Goal: Task Accomplishment & Management: Manage account settings

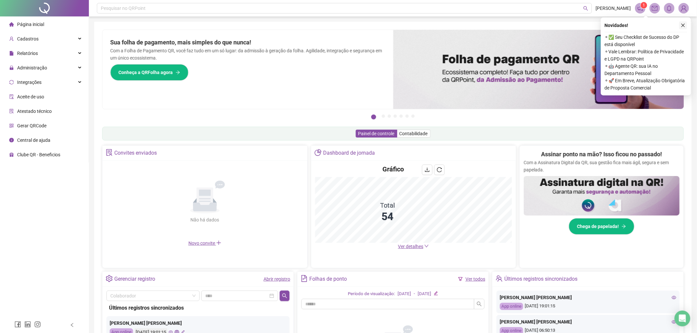
click at [686, 25] on button "button" at bounding box center [683, 25] width 8 height 8
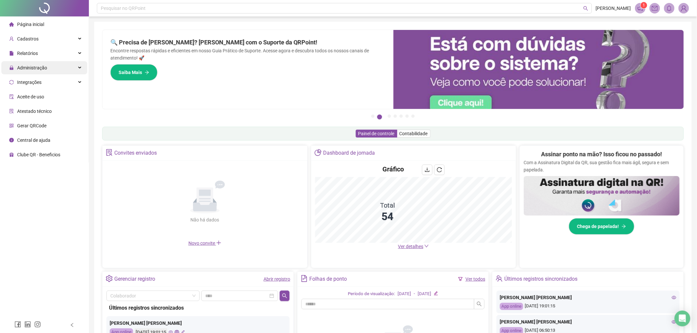
click at [37, 71] on span "Administração" at bounding box center [28, 67] width 38 height 13
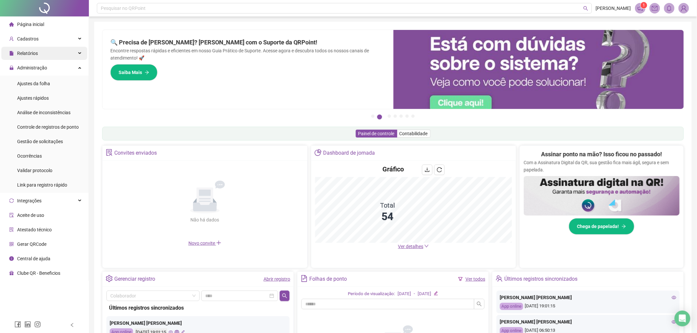
click at [35, 54] on span "Relatórios" at bounding box center [27, 53] width 21 height 5
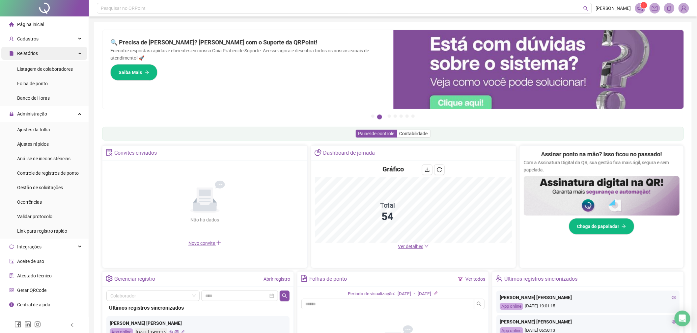
click at [35, 54] on span "Relatórios" at bounding box center [27, 53] width 21 height 5
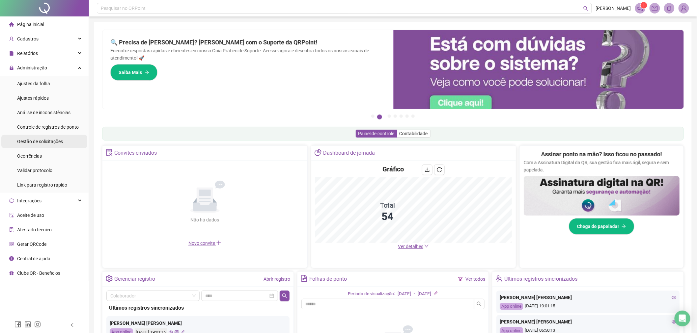
click at [36, 141] on span "Gestão de solicitações" at bounding box center [40, 141] width 46 height 5
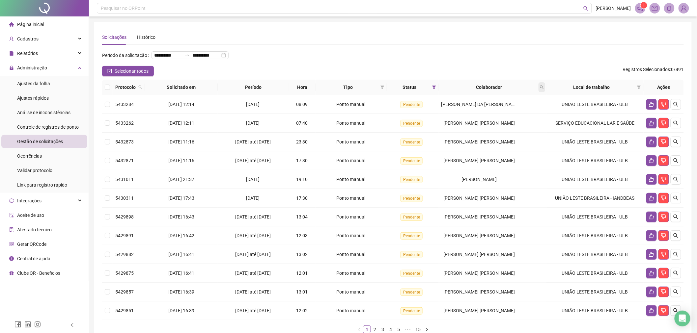
click at [542, 89] on span at bounding box center [542, 87] width 7 height 10
type input "***"
click at [493, 114] on span "Buscar" at bounding box center [500, 113] width 14 height 7
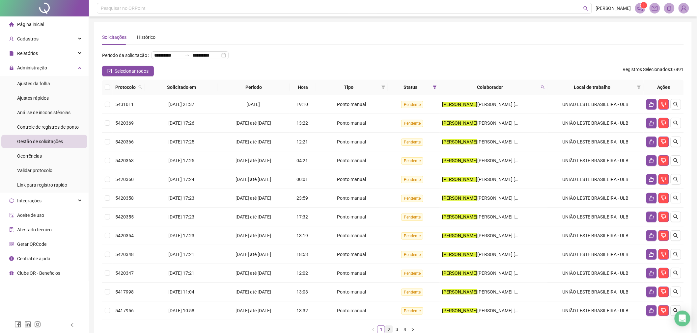
click at [389, 330] on link "2" at bounding box center [388, 329] width 7 height 7
click at [398, 329] on link "3" at bounding box center [396, 329] width 7 height 7
click at [406, 329] on link "4" at bounding box center [404, 329] width 7 height 7
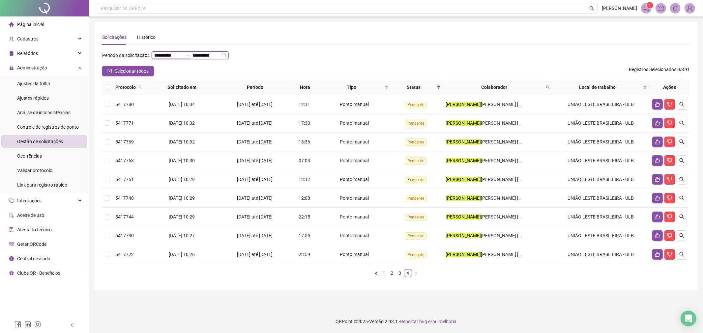
click at [182, 54] on input "**********" at bounding box center [168, 55] width 28 height 7
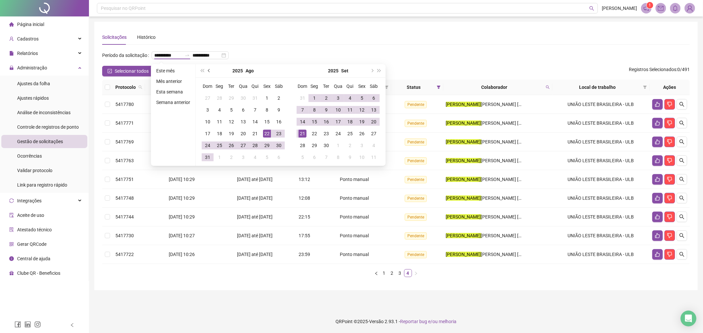
click at [208, 71] on span "prev-year" at bounding box center [209, 70] width 3 height 3
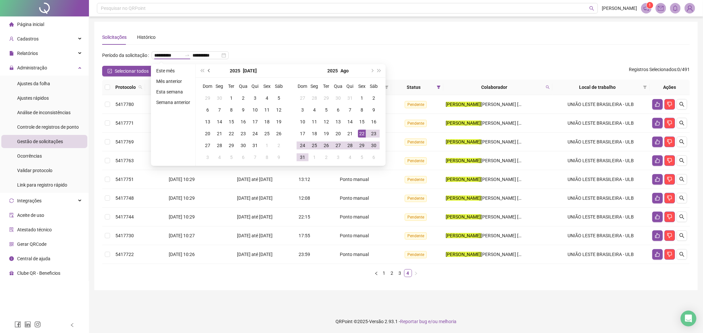
click at [208, 71] on span "prev-year" at bounding box center [209, 70] width 3 height 3
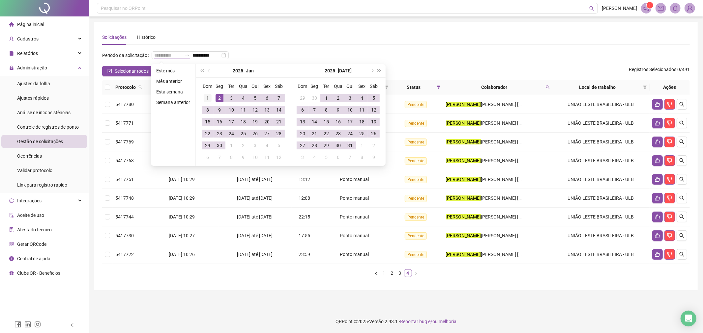
type input "**********"
click at [208, 96] on div "1" at bounding box center [208, 98] width 8 height 8
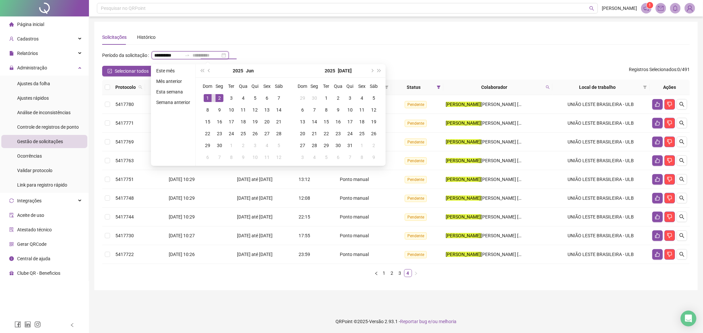
type input "**********"
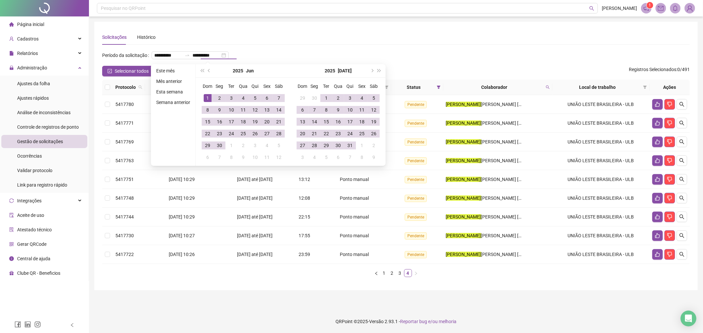
click at [290, 55] on div "**********" at bounding box center [395, 58] width 587 height 16
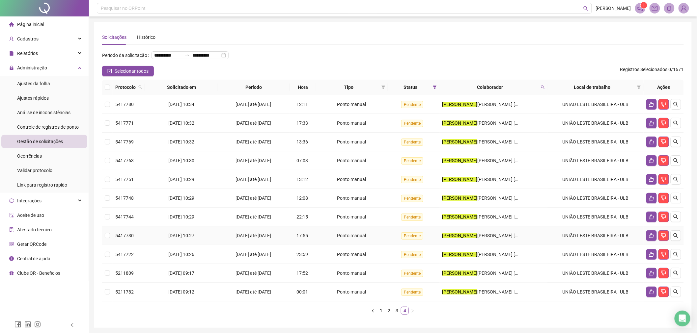
click at [264, 236] on span "[DATE] até [DATE]" at bounding box center [254, 235] width 36 height 5
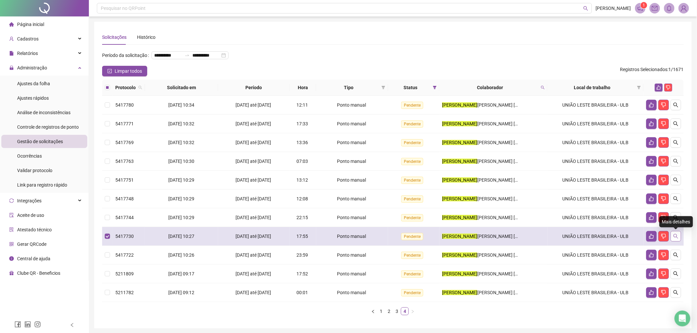
click at [674, 236] on icon "search" at bounding box center [675, 236] width 5 height 5
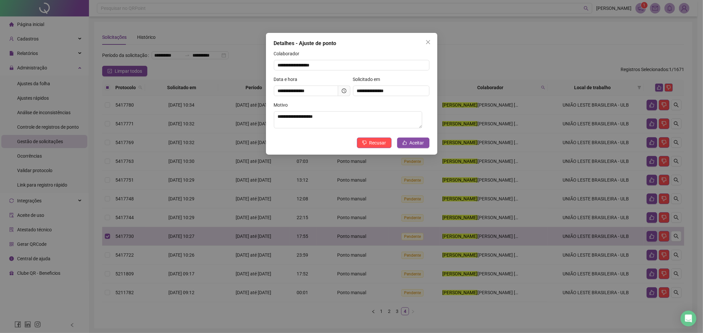
click at [429, 41] on icon "close" at bounding box center [427, 42] width 5 height 5
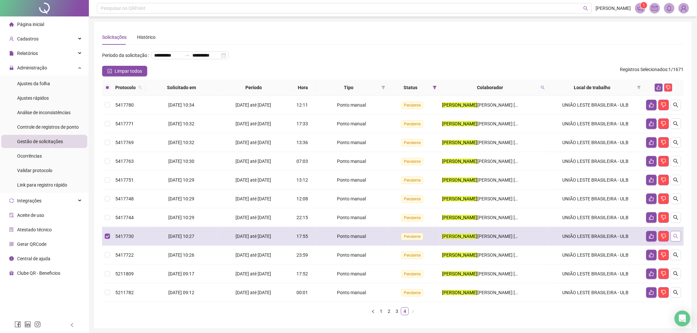
click at [673, 236] on button "button" at bounding box center [676, 236] width 11 height 11
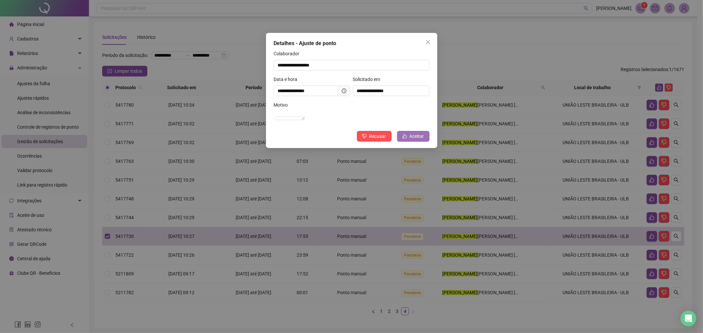
click at [413, 140] on span "Aceitar" at bounding box center [417, 136] width 14 height 7
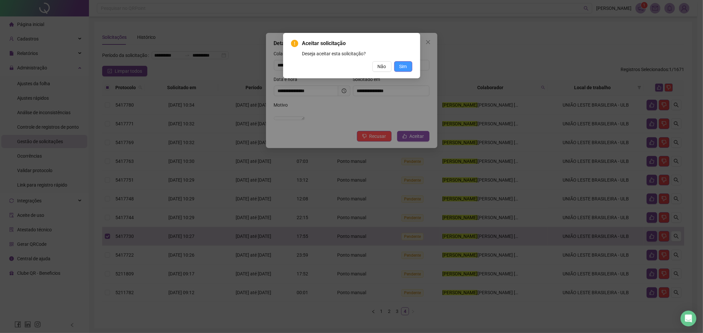
click at [404, 65] on span "Sim" at bounding box center [403, 66] width 8 height 7
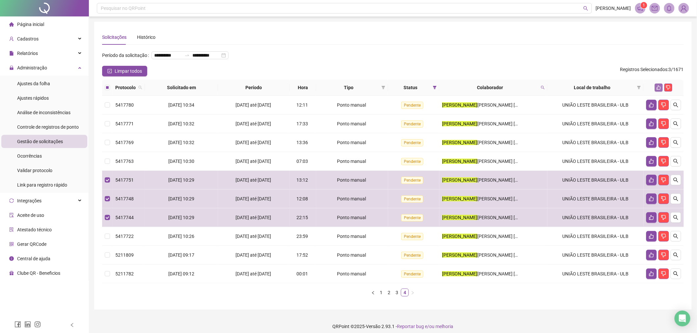
click at [658, 86] on icon "like" at bounding box center [659, 87] width 5 height 5
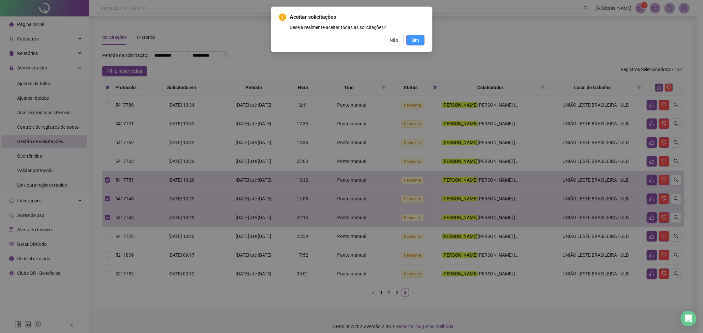
click at [419, 38] on button "Sim" at bounding box center [415, 40] width 18 height 11
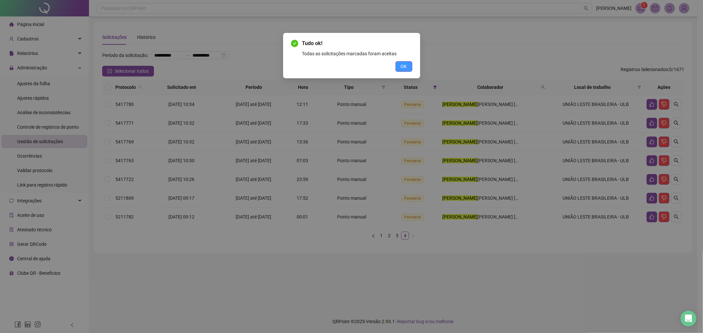
click at [402, 65] on span "OK" at bounding box center [404, 66] width 6 height 7
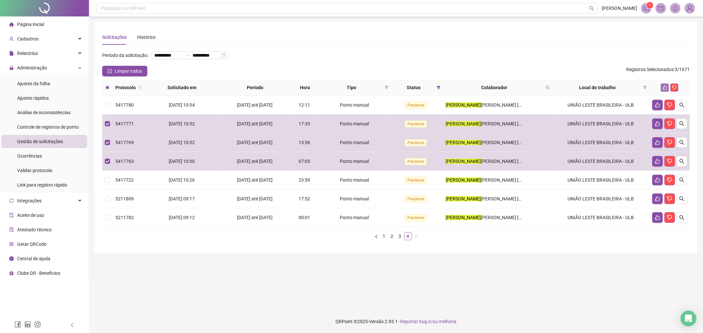
click at [664, 84] on button "button" at bounding box center [665, 88] width 8 height 8
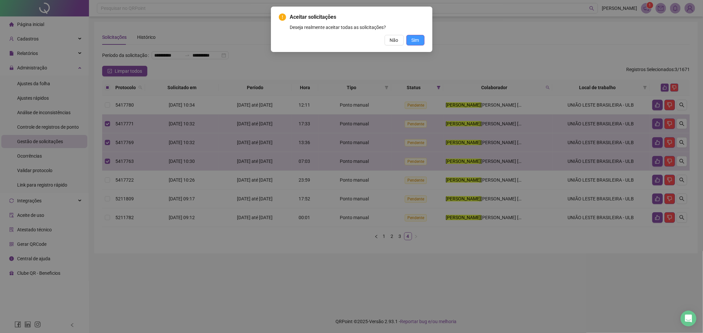
click at [415, 38] on span "Sim" at bounding box center [416, 40] width 8 height 7
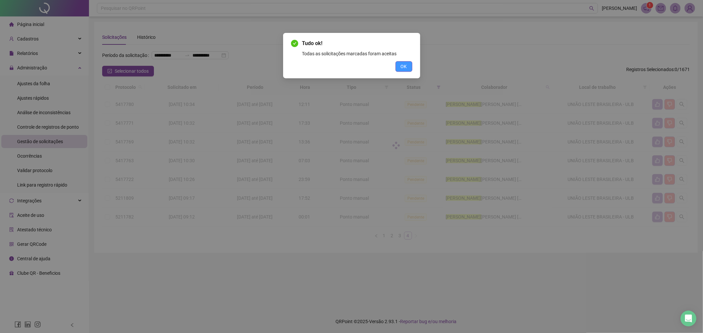
click at [404, 67] on span "OK" at bounding box center [404, 66] width 6 height 7
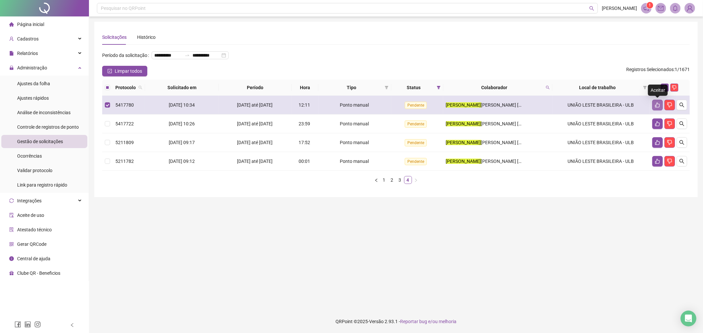
click at [657, 103] on icon "like" at bounding box center [657, 105] width 5 height 5
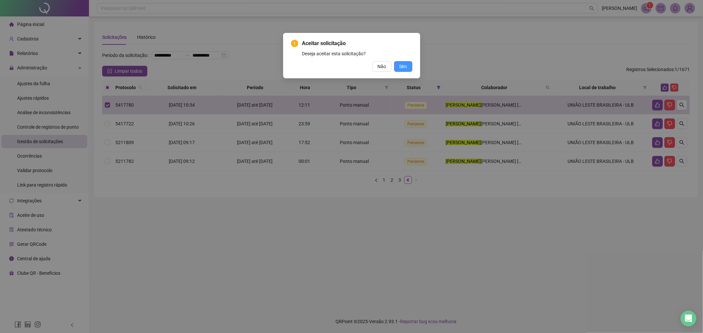
click at [407, 68] on span "Sim" at bounding box center [403, 66] width 8 height 7
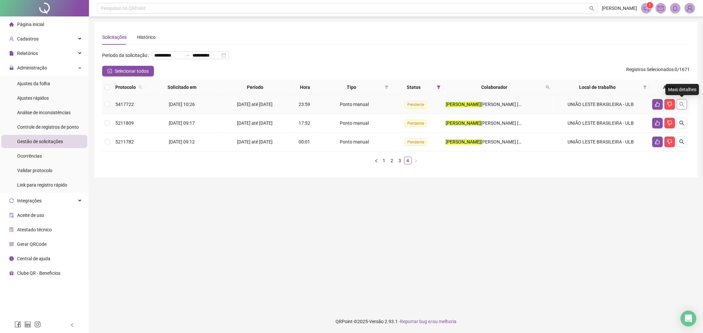
click at [680, 101] on button "button" at bounding box center [681, 104] width 11 height 11
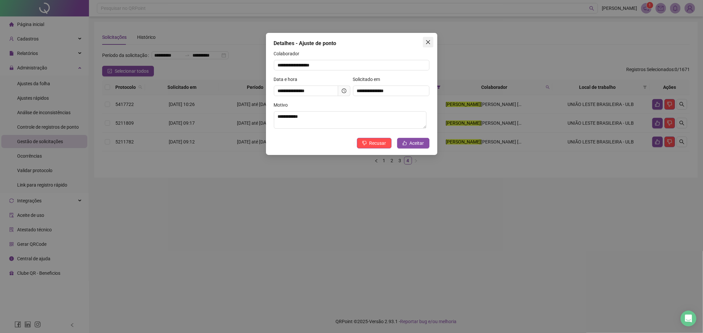
click at [431, 40] on span "Close" at bounding box center [428, 42] width 11 height 5
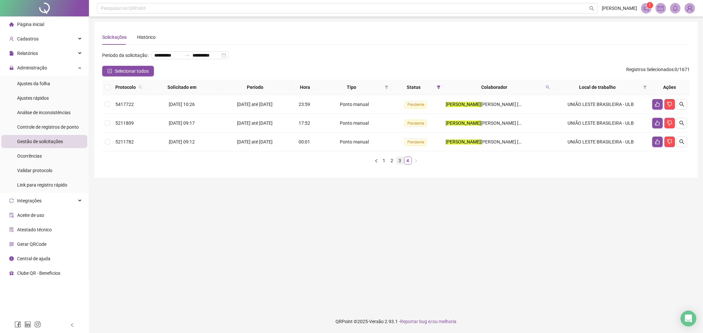
click at [400, 159] on link "3" at bounding box center [399, 160] width 7 height 7
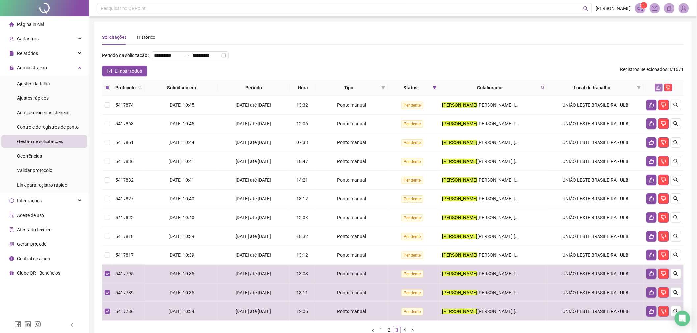
click at [661, 88] on icon "like" at bounding box center [659, 88] width 4 height 4
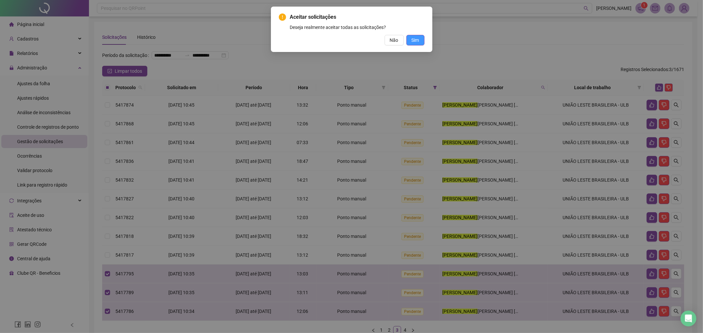
click at [417, 41] on span "Sim" at bounding box center [416, 40] width 8 height 7
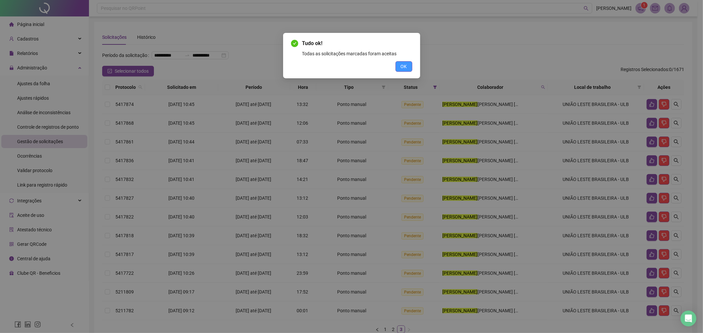
click at [406, 65] on span "OK" at bounding box center [404, 66] width 6 height 7
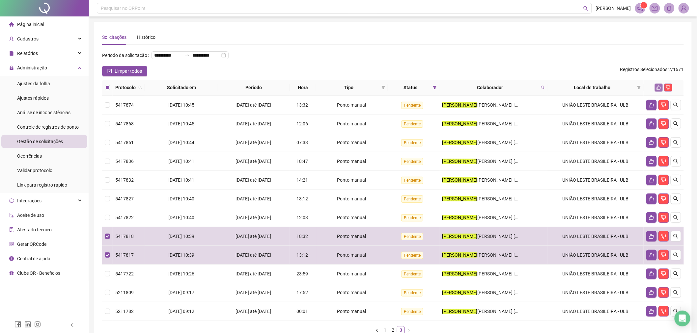
click at [658, 88] on icon "like" at bounding box center [659, 87] width 5 height 5
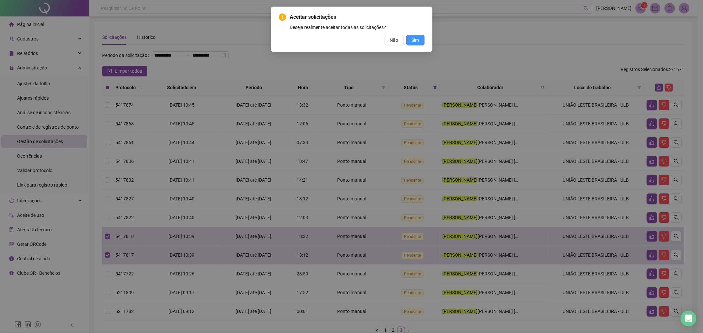
click at [414, 40] on span "Sim" at bounding box center [416, 40] width 8 height 7
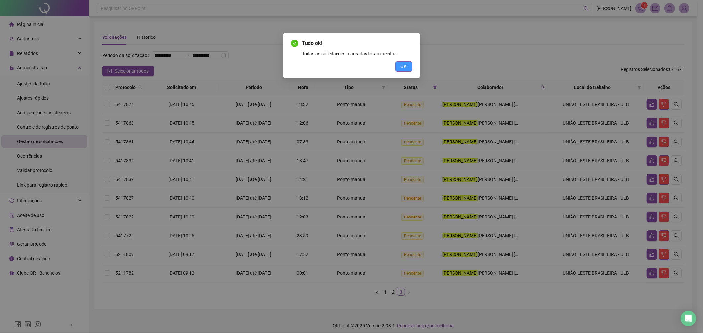
click at [405, 67] on span "OK" at bounding box center [404, 66] width 6 height 7
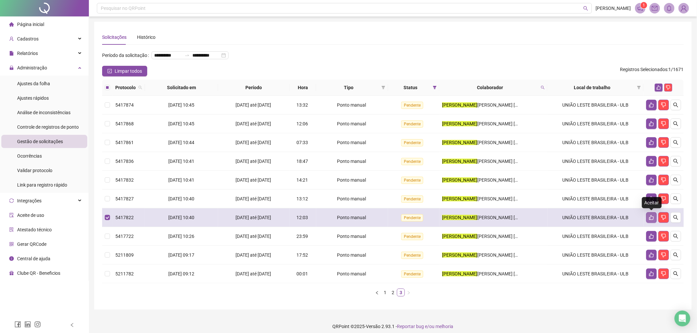
click at [652, 217] on icon "like" at bounding box center [651, 217] width 5 height 5
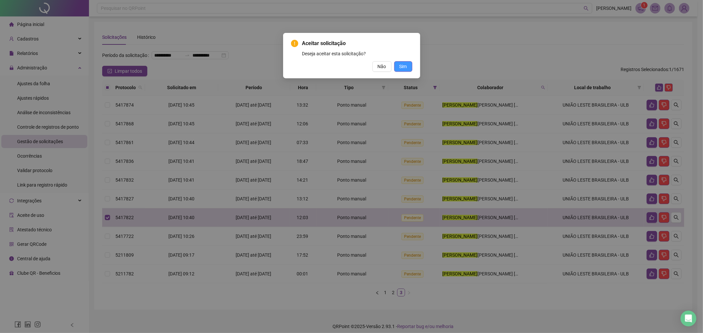
click at [407, 68] on span "Sim" at bounding box center [403, 66] width 8 height 7
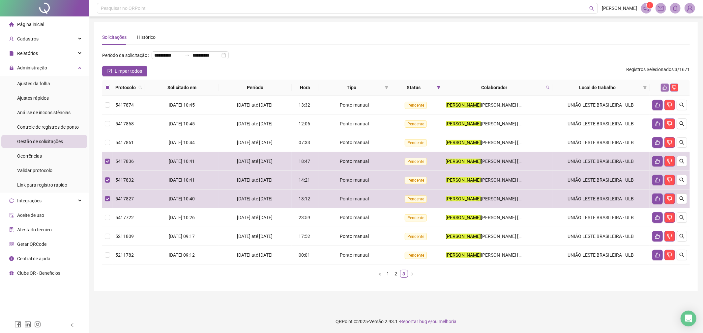
click at [664, 90] on icon "like" at bounding box center [665, 88] width 4 height 4
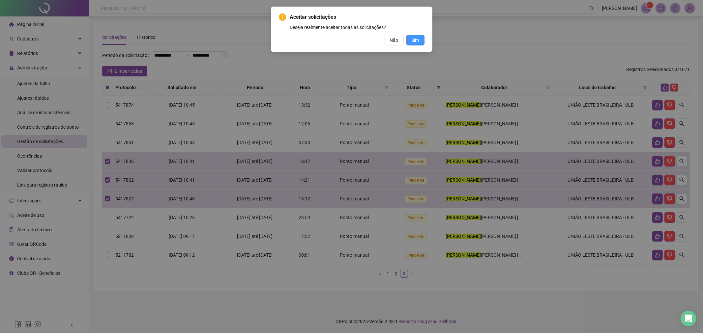
click at [418, 41] on span "Sim" at bounding box center [416, 40] width 8 height 7
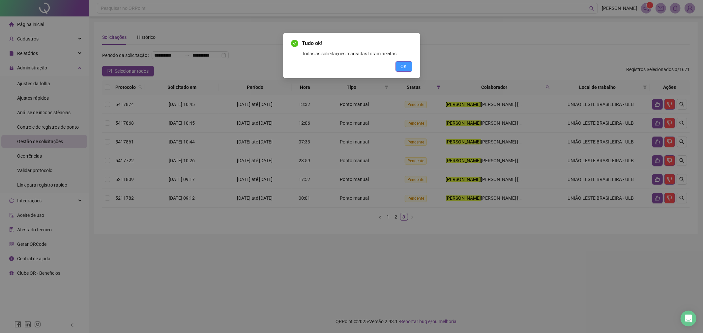
click at [406, 71] on button "OK" at bounding box center [403, 66] width 17 height 11
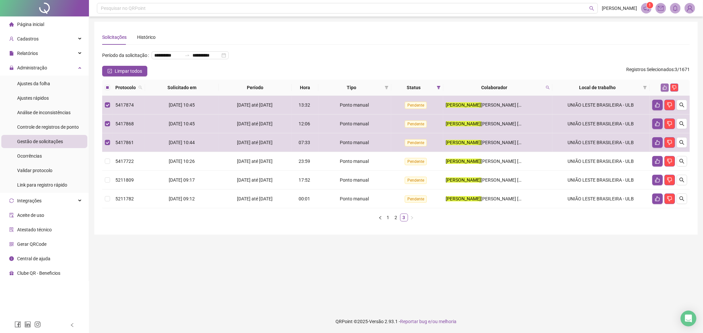
click at [662, 87] on button "button" at bounding box center [665, 88] width 8 height 8
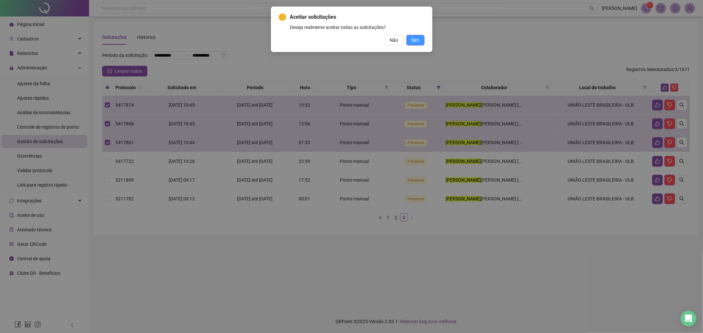
click at [414, 38] on span "Sim" at bounding box center [416, 40] width 8 height 7
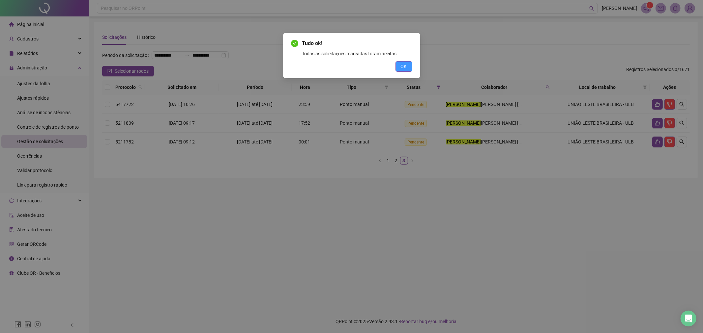
click at [402, 69] on span "OK" at bounding box center [404, 66] width 6 height 7
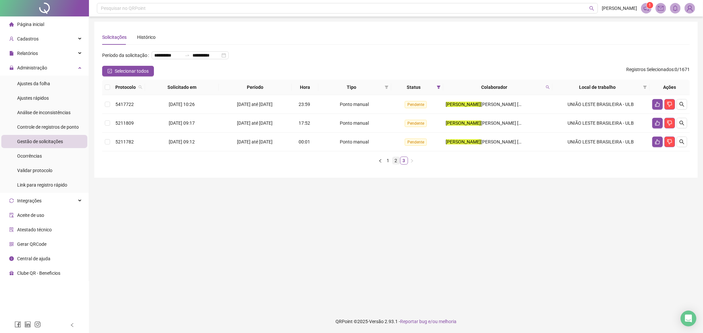
click at [395, 162] on link "2" at bounding box center [395, 160] width 7 height 7
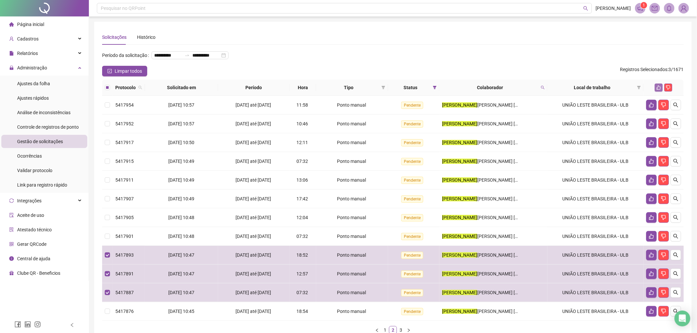
click at [658, 88] on icon "like" at bounding box center [659, 88] width 4 height 4
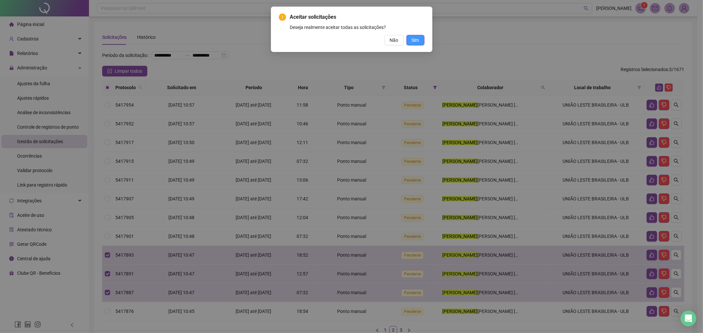
click at [415, 39] on span "Sim" at bounding box center [416, 40] width 8 height 7
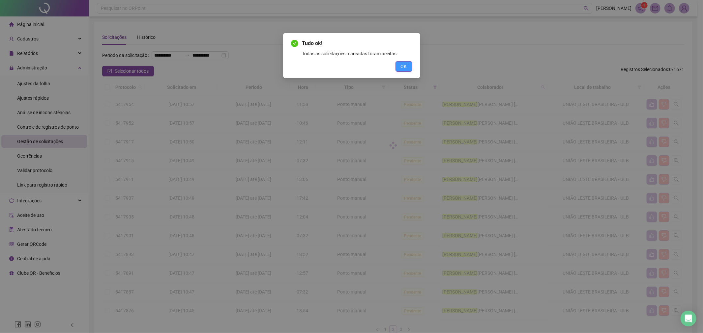
click at [404, 65] on span "OK" at bounding box center [404, 66] width 6 height 7
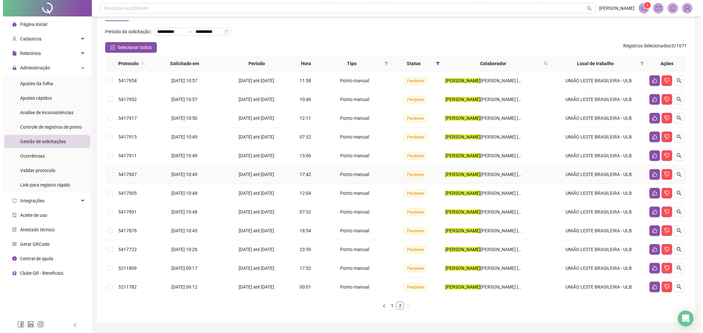
scroll to position [37, 0]
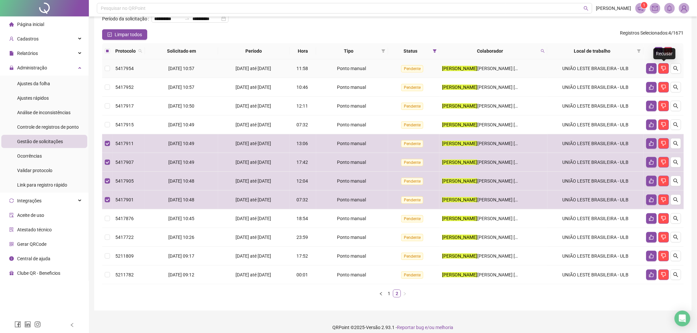
click at [659, 50] on div "Recusar" at bounding box center [665, 53] width 22 height 11
click at [660, 51] on icon "like" at bounding box center [659, 51] width 5 height 5
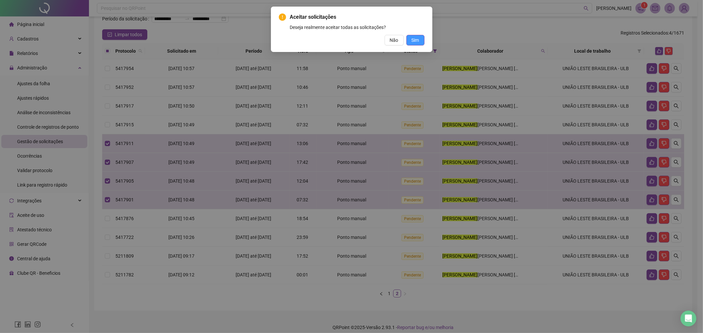
click at [422, 41] on button "Sim" at bounding box center [415, 40] width 18 height 11
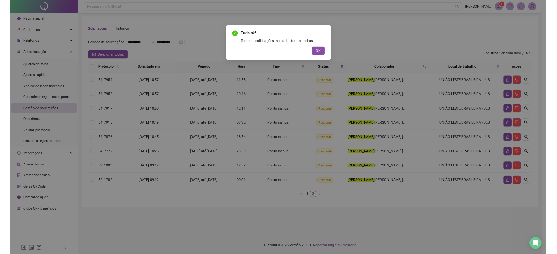
scroll to position [0, 0]
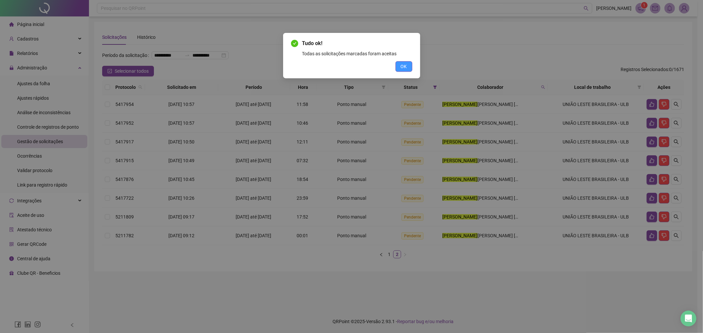
click at [401, 66] on span "OK" at bounding box center [404, 66] width 6 height 7
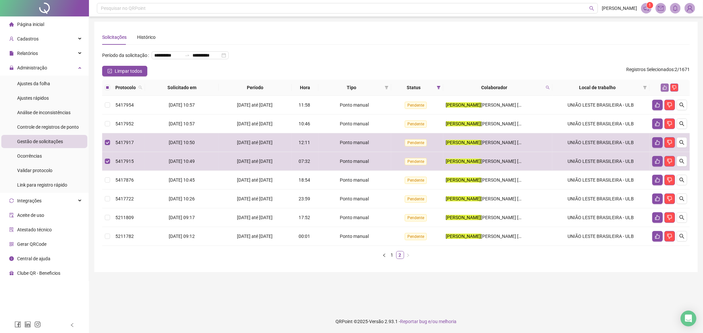
click at [664, 88] on icon "like" at bounding box center [665, 88] width 4 height 4
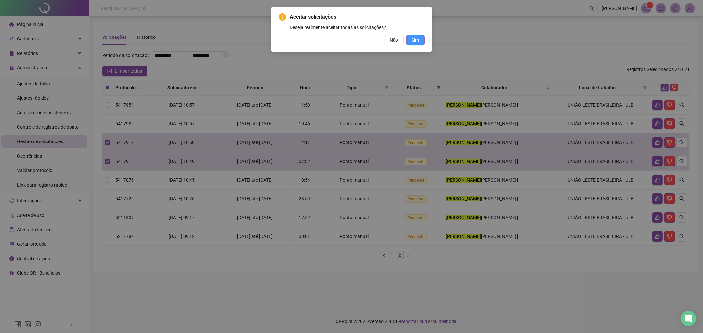
click at [416, 42] on span "Sim" at bounding box center [416, 40] width 8 height 7
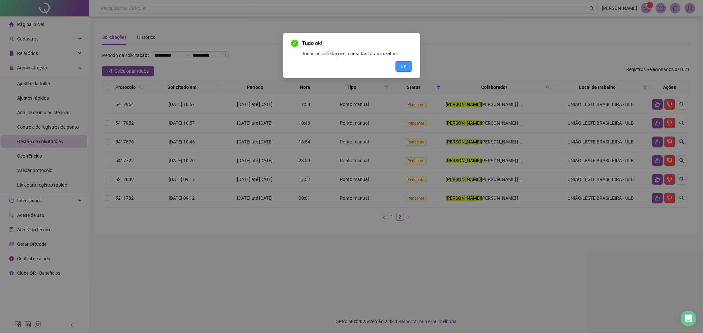
click at [404, 68] on span "OK" at bounding box center [404, 66] width 6 height 7
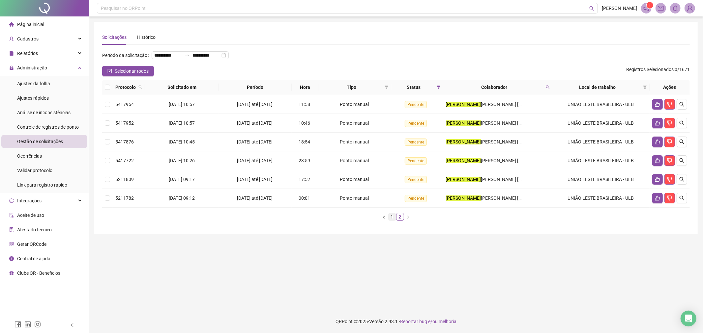
click at [390, 218] on link "1" at bounding box center [391, 216] width 7 height 7
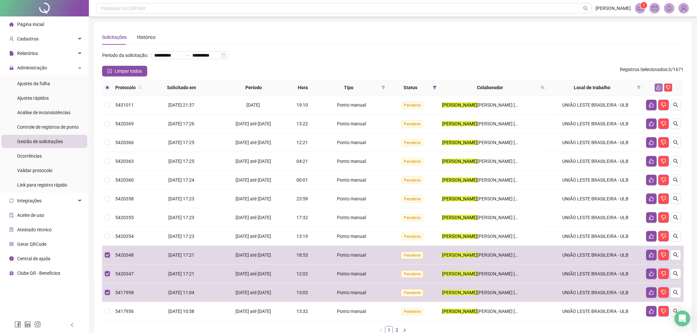
click at [660, 87] on icon "like" at bounding box center [659, 87] width 5 height 5
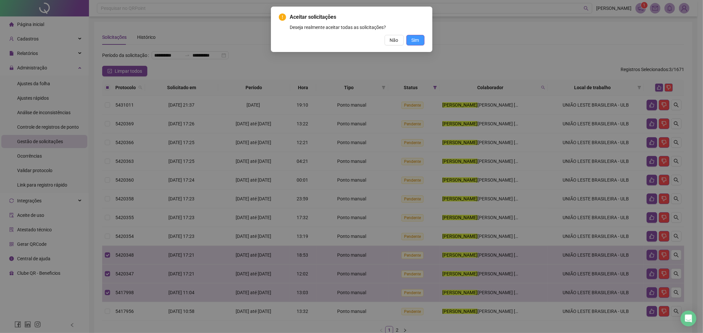
click at [420, 41] on button "Sim" at bounding box center [415, 40] width 18 height 11
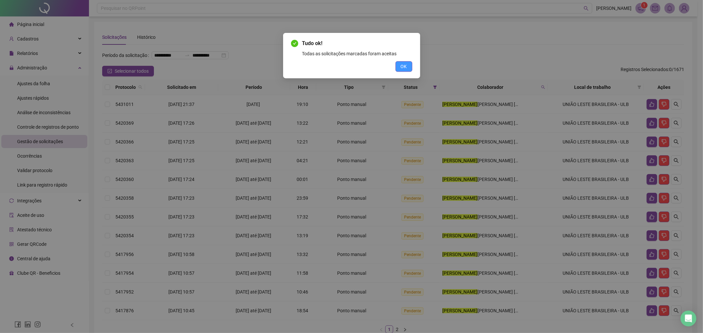
click at [401, 64] on span "OK" at bounding box center [404, 66] width 6 height 7
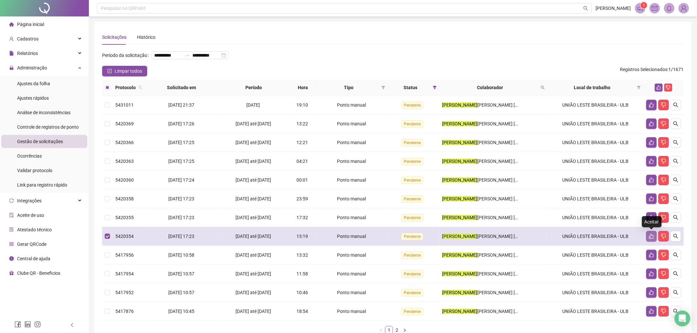
click at [652, 237] on icon "like" at bounding box center [651, 236] width 5 height 5
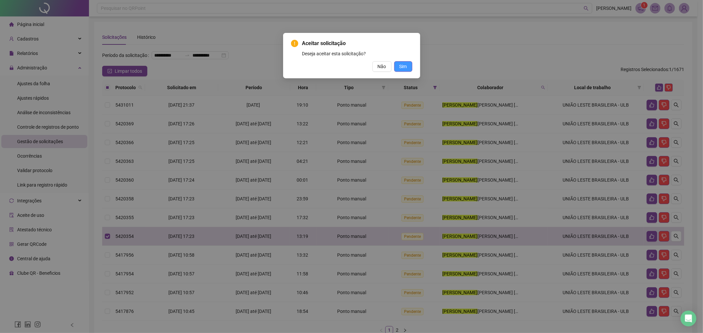
click at [407, 67] on span "Sim" at bounding box center [403, 66] width 8 height 7
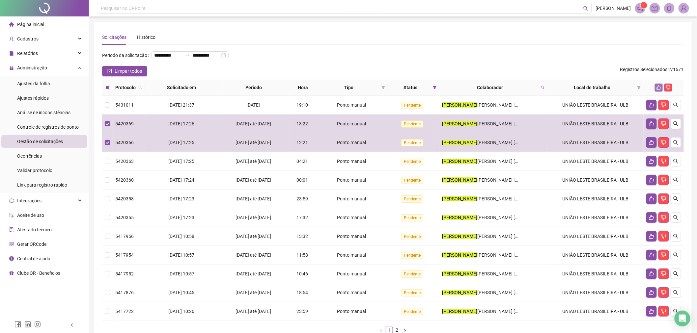
click at [658, 86] on icon "like" at bounding box center [659, 88] width 4 height 4
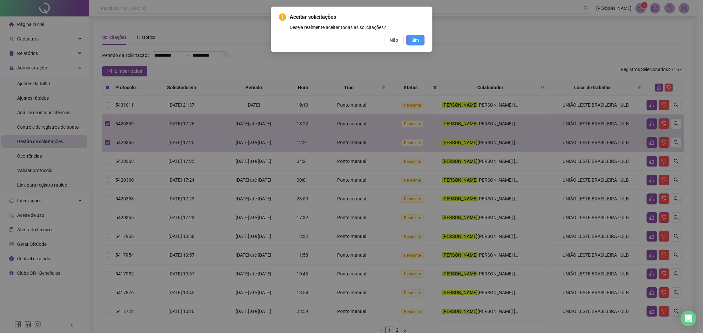
click at [416, 39] on span "Sim" at bounding box center [416, 40] width 8 height 7
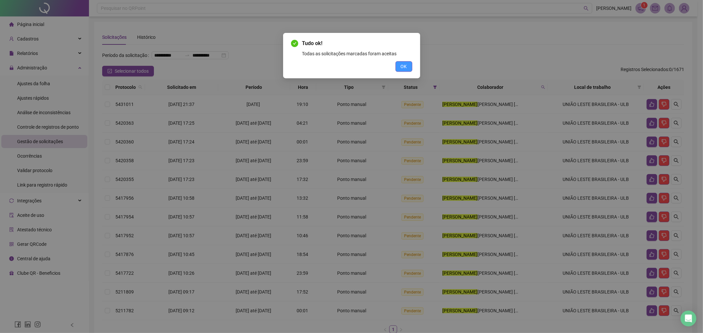
click at [401, 67] on span "OK" at bounding box center [404, 66] width 6 height 7
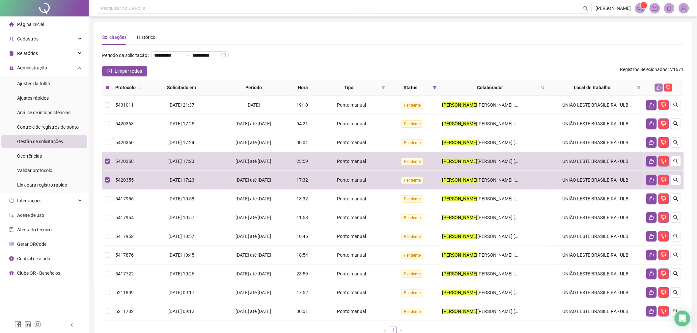
click at [658, 88] on icon "like" at bounding box center [659, 87] width 5 height 5
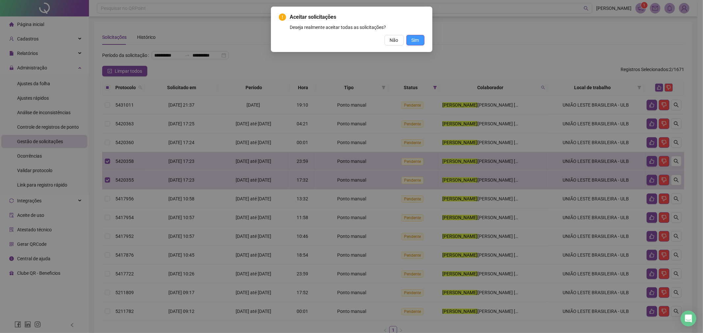
click at [412, 43] on span "Sim" at bounding box center [416, 40] width 8 height 7
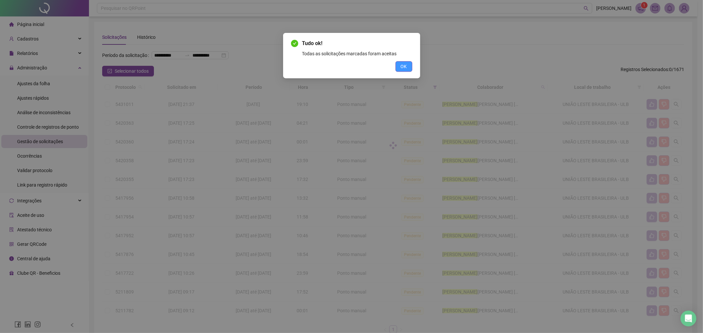
click at [403, 67] on span "OK" at bounding box center [404, 66] width 6 height 7
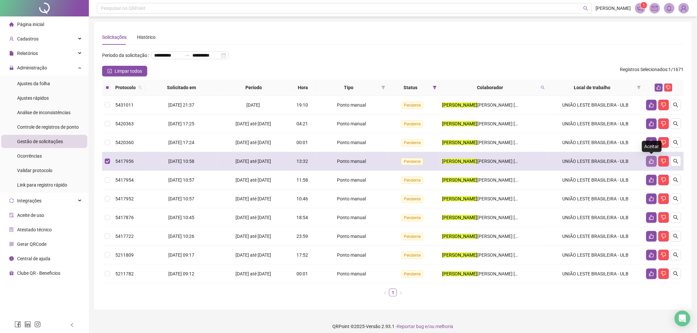
click at [651, 160] on icon "like" at bounding box center [651, 161] width 5 height 5
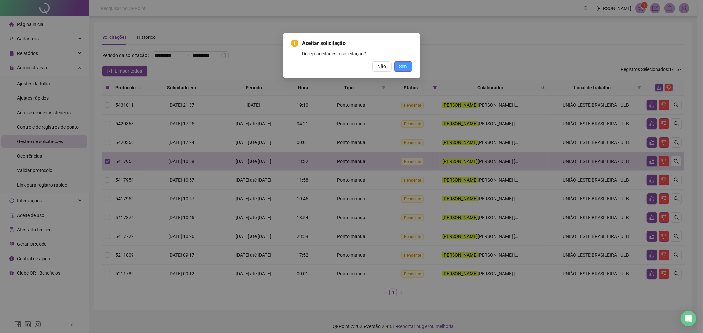
click at [401, 71] on button "Sim" at bounding box center [403, 66] width 18 height 11
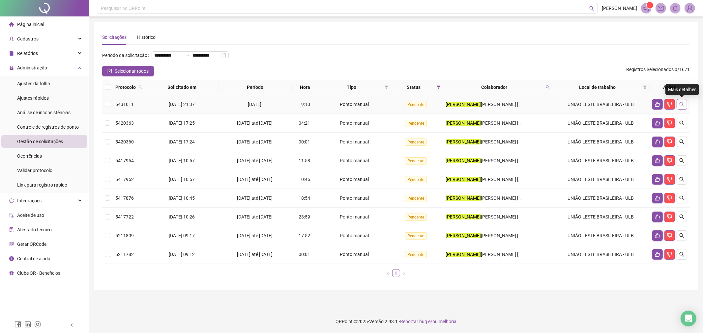
click at [680, 104] on icon "search" at bounding box center [681, 104] width 5 height 5
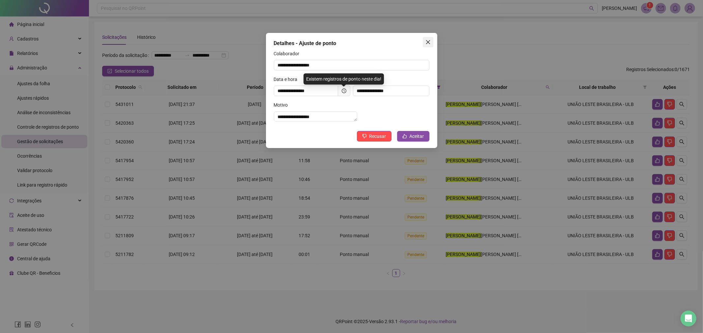
click at [429, 40] on icon "close" at bounding box center [427, 42] width 5 height 5
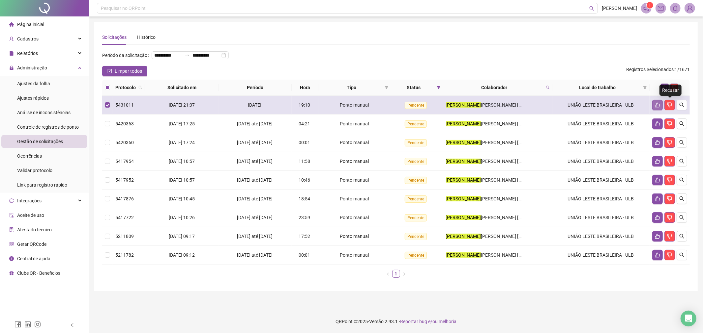
click at [656, 103] on icon "like" at bounding box center [657, 104] width 5 height 5
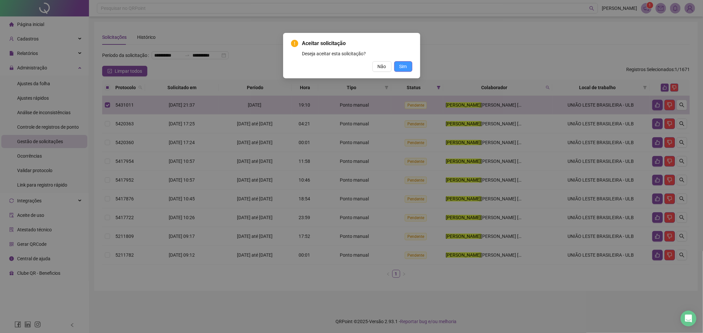
click at [409, 68] on button "Sim" at bounding box center [403, 66] width 18 height 11
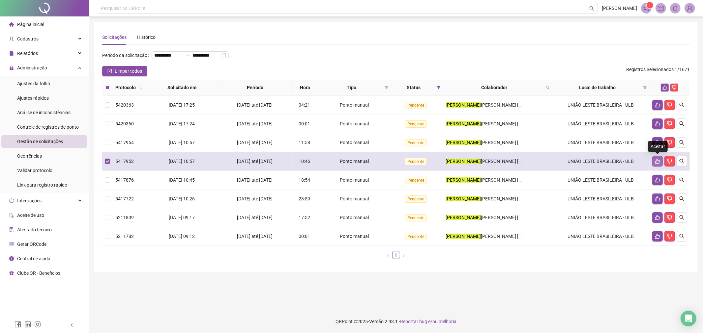
click at [658, 161] on icon "like" at bounding box center [657, 161] width 5 height 5
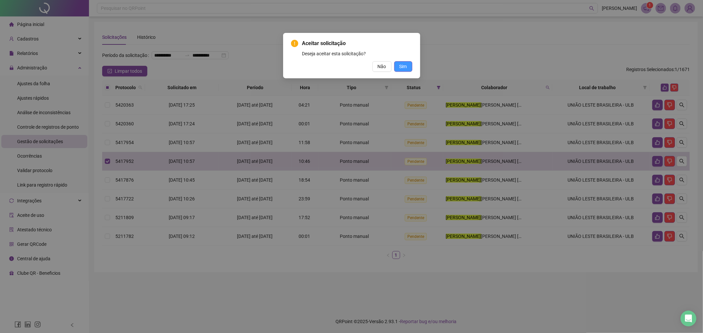
click at [408, 67] on button "Sim" at bounding box center [403, 66] width 18 height 11
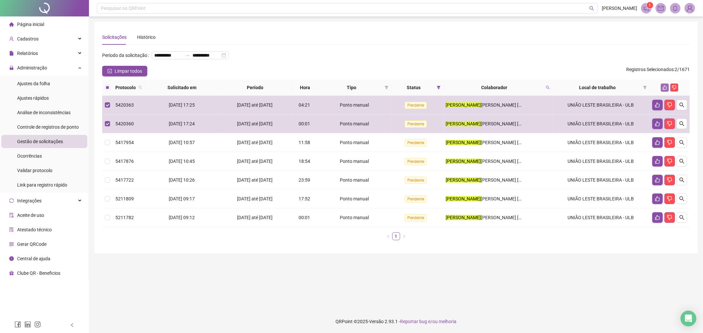
click at [661, 88] on button "button" at bounding box center [665, 88] width 8 height 8
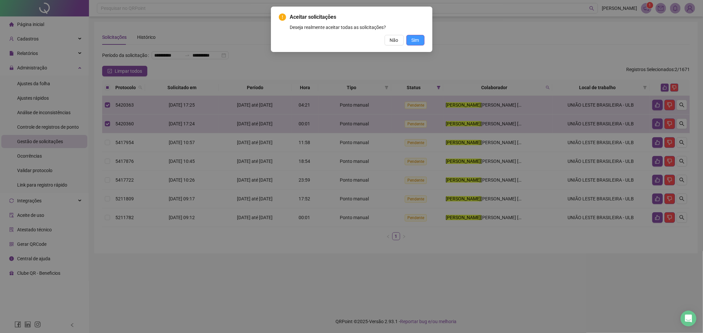
click at [414, 43] on span "Sim" at bounding box center [416, 40] width 8 height 7
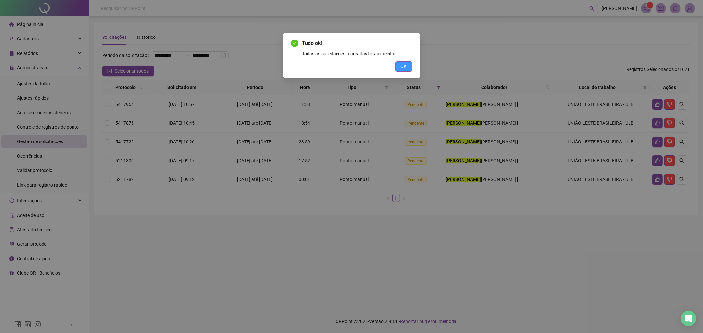
click at [406, 66] on span "OK" at bounding box center [404, 66] width 6 height 7
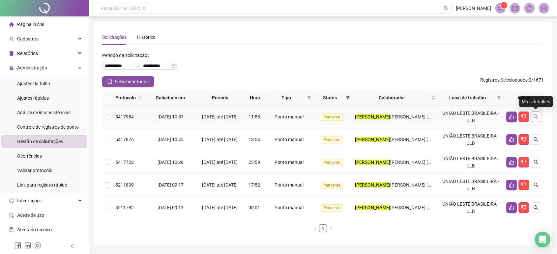
click at [535, 118] on icon "search" at bounding box center [535, 117] width 5 height 5
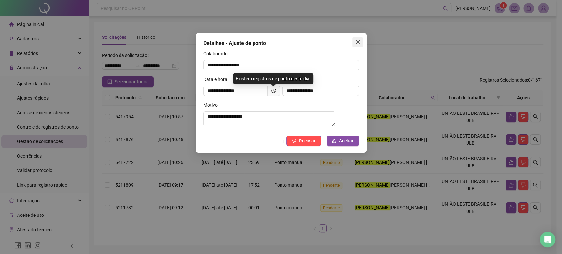
click at [358, 43] on icon "close" at bounding box center [357, 42] width 4 height 4
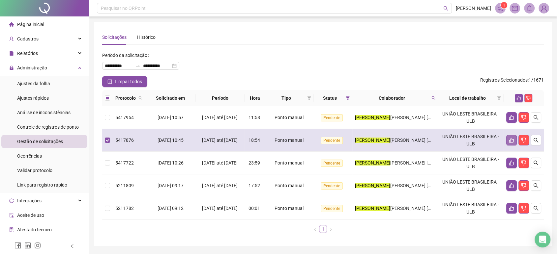
click at [508, 142] on button "button" at bounding box center [511, 140] width 11 height 11
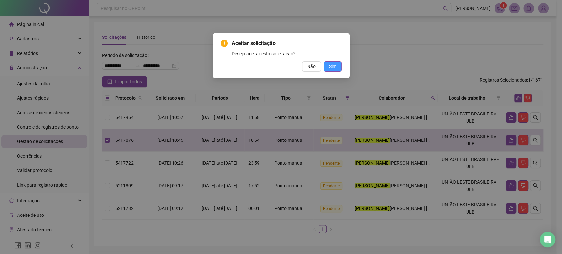
click at [335, 66] on span "Sim" at bounding box center [333, 66] width 8 height 7
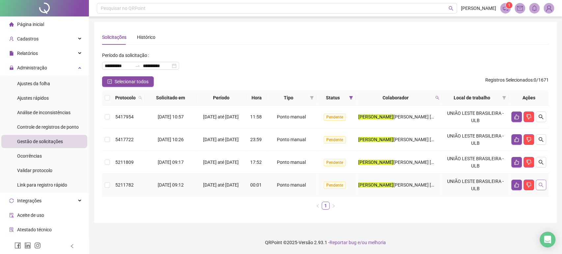
click at [544, 186] on button "button" at bounding box center [541, 185] width 11 height 11
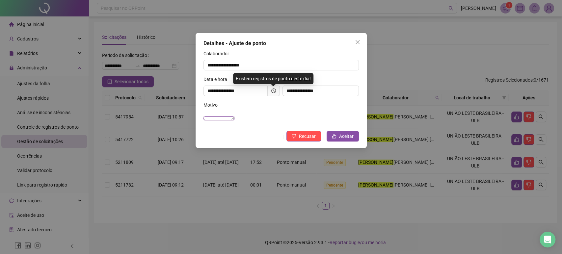
click at [235, 117] on textarea "**********" at bounding box center [219, 119] width 31 height 4
click at [358, 41] on icon "close" at bounding box center [357, 42] width 5 height 5
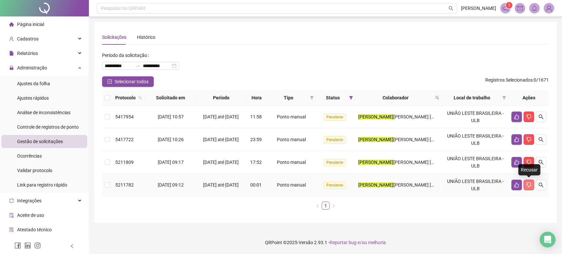
click at [529, 185] on icon "dislike" at bounding box center [528, 185] width 5 height 5
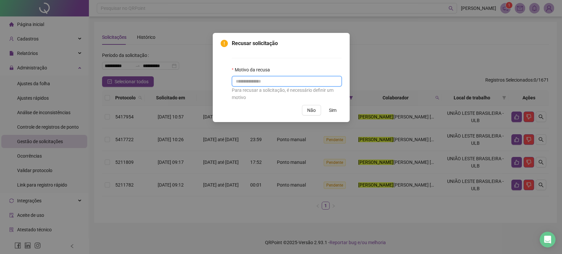
click at [267, 82] on input "text" at bounding box center [287, 81] width 110 height 11
type input "**********"
click at [334, 111] on span "Sim" at bounding box center [333, 110] width 8 height 7
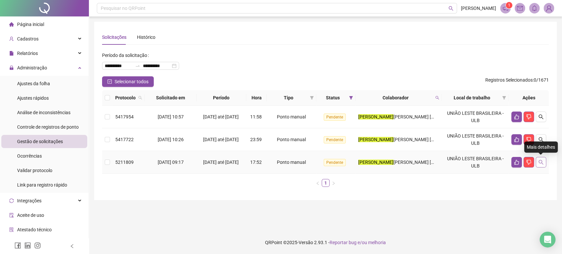
click at [544, 165] on button "button" at bounding box center [541, 162] width 11 height 11
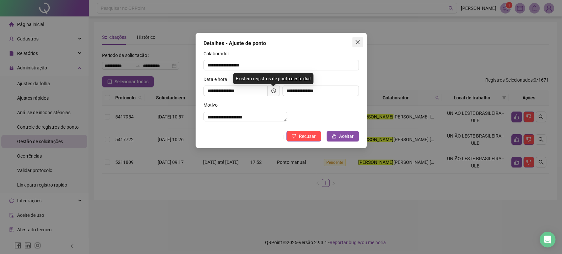
click at [357, 45] on button "Close" at bounding box center [358, 42] width 11 height 11
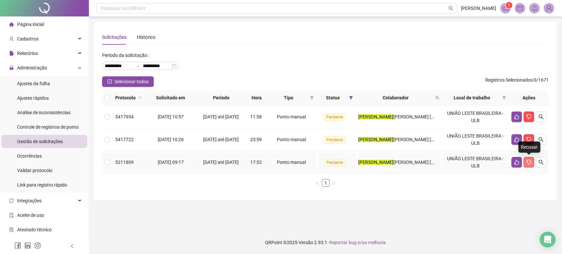
click at [528, 163] on icon "dislike" at bounding box center [528, 162] width 5 height 5
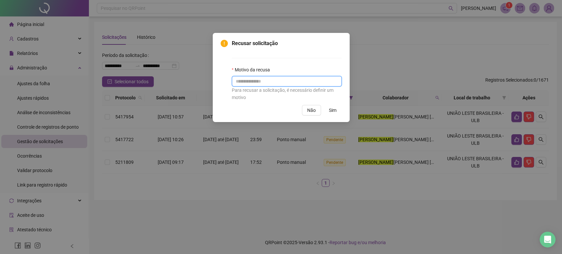
click at [294, 81] on input "text" at bounding box center [287, 81] width 110 height 11
type input "**********"
click at [335, 109] on span "Sim" at bounding box center [333, 110] width 8 height 7
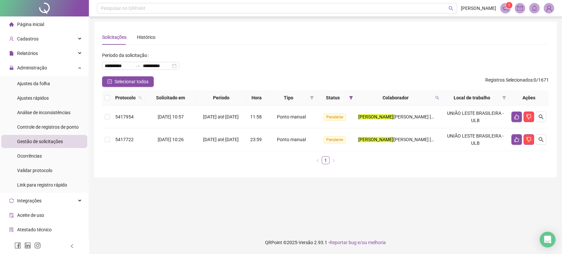
click at [44, 142] on span "Gestão de solicitações" at bounding box center [40, 141] width 46 height 5
click at [438, 96] on span at bounding box center [437, 98] width 7 height 10
click at [421, 126] on span "Limpar" at bounding box center [422, 124] width 14 height 7
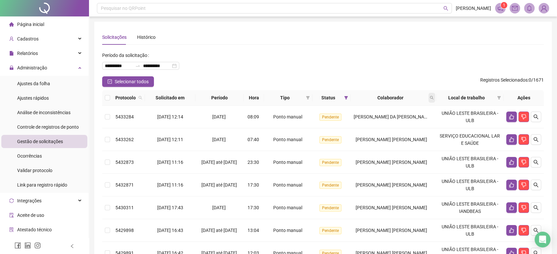
click at [433, 96] on icon "search" at bounding box center [432, 98] width 4 height 4
type input "*****"
click at [389, 124] on span "Buscar" at bounding box center [390, 123] width 14 height 7
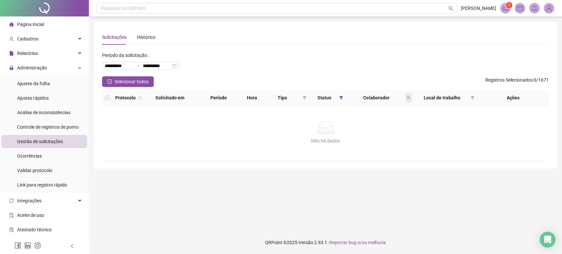
click at [406, 96] on span at bounding box center [409, 98] width 7 height 10
click at [398, 126] on span "Limpar" at bounding box center [394, 124] width 14 height 7
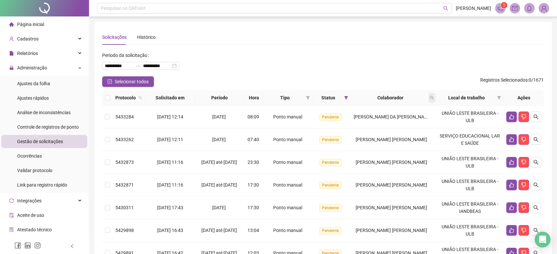
click at [433, 96] on icon "search" at bounding box center [432, 98] width 4 height 4
click at [385, 124] on span "Buscar" at bounding box center [390, 123] width 14 height 7
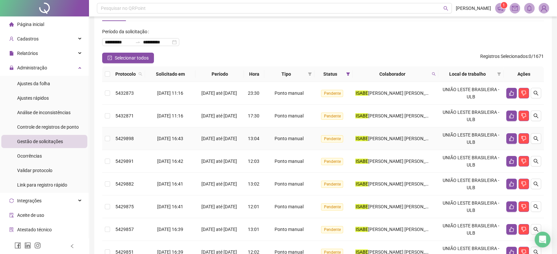
scroll to position [37, 0]
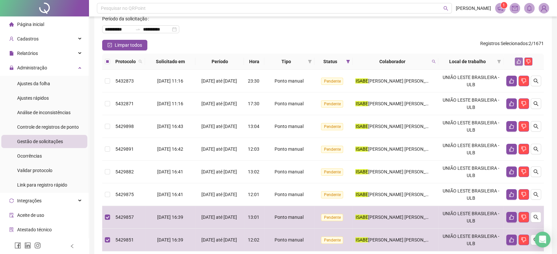
click at [520, 60] on icon "like" at bounding box center [518, 61] width 5 height 5
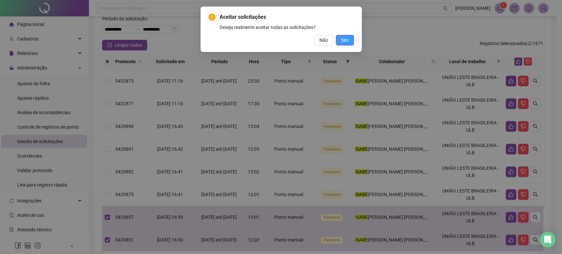
click at [351, 39] on button "Sim" at bounding box center [345, 40] width 18 height 11
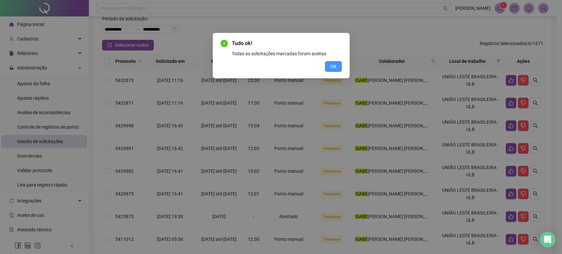
click at [329, 67] on button "OK" at bounding box center [333, 66] width 17 height 11
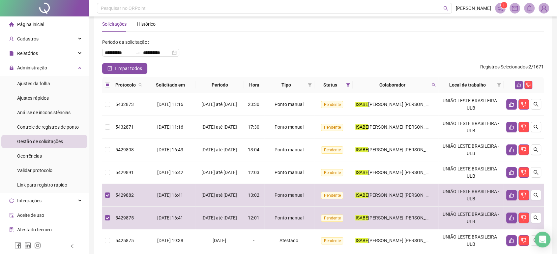
scroll to position [0, 0]
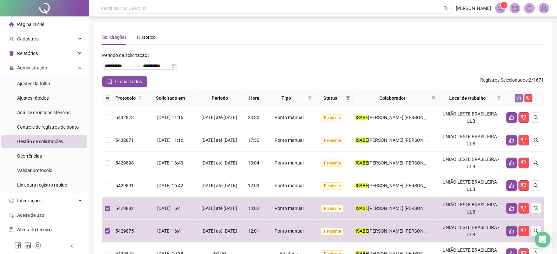
click at [519, 102] on button "button" at bounding box center [519, 98] width 8 height 8
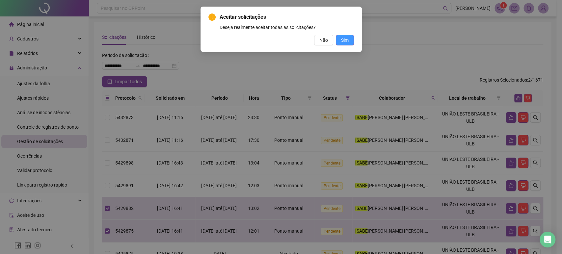
click at [346, 37] on span "Sim" at bounding box center [345, 40] width 8 height 7
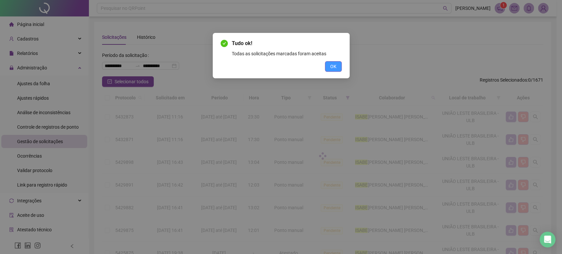
click at [331, 68] on span "OK" at bounding box center [333, 66] width 6 height 7
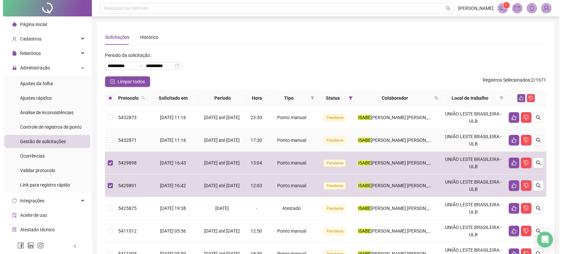
scroll to position [37, 0]
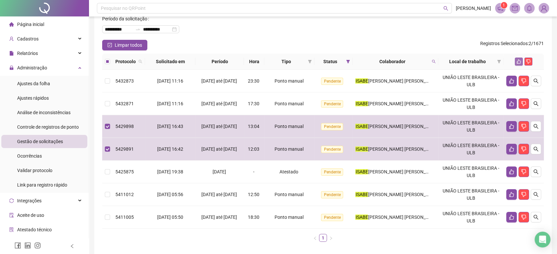
click at [518, 62] on icon "like" at bounding box center [518, 61] width 5 height 5
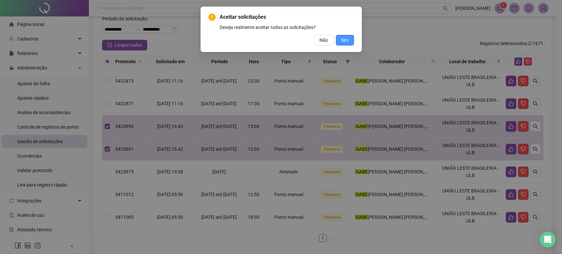
click at [341, 40] on button "Sim" at bounding box center [345, 40] width 18 height 11
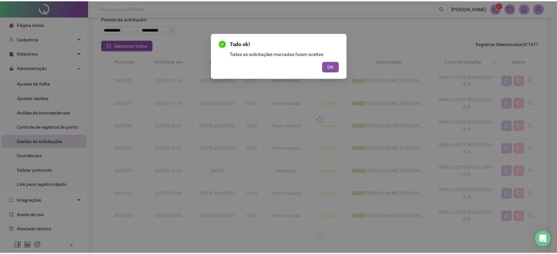
scroll to position [19, 0]
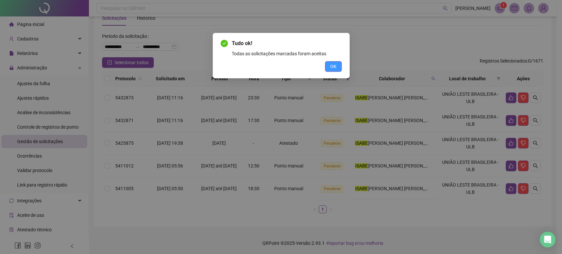
click at [340, 67] on button "OK" at bounding box center [333, 66] width 17 height 11
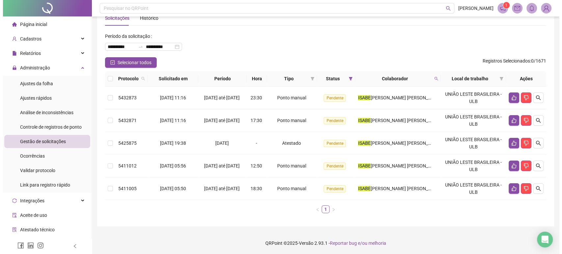
scroll to position [0, 0]
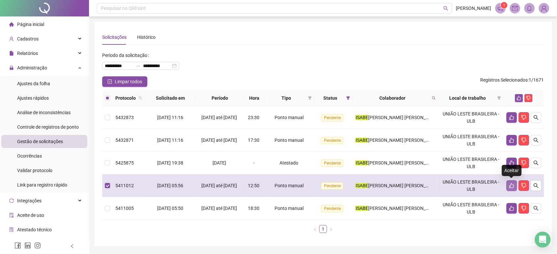
click at [512, 185] on icon "like" at bounding box center [511, 186] width 5 height 5
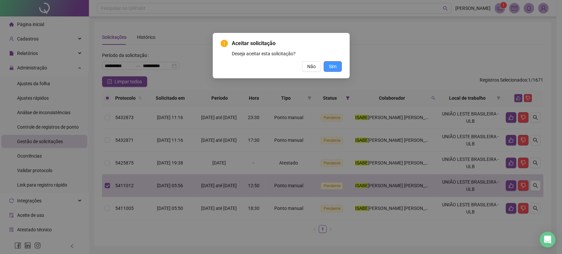
click at [330, 64] on span "Sim" at bounding box center [333, 66] width 8 height 7
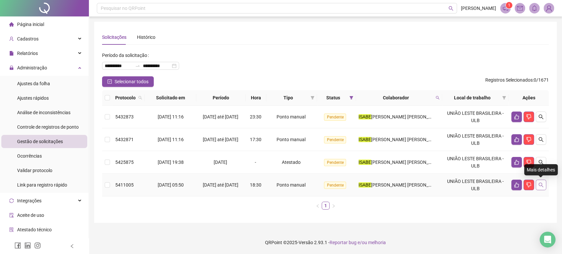
click at [540, 185] on icon "search" at bounding box center [541, 185] width 5 height 5
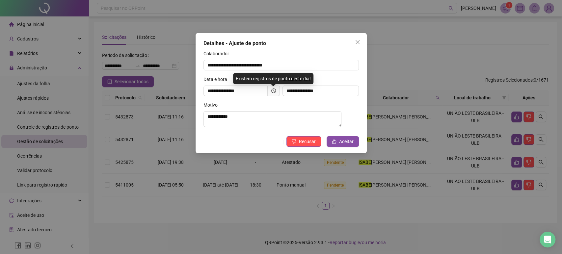
click at [339, 76] on div "Solicitado em" at bounding box center [321, 81] width 76 height 10
click at [358, 43] on icon "close" at bounding box center [357, 42] width 5 height 5
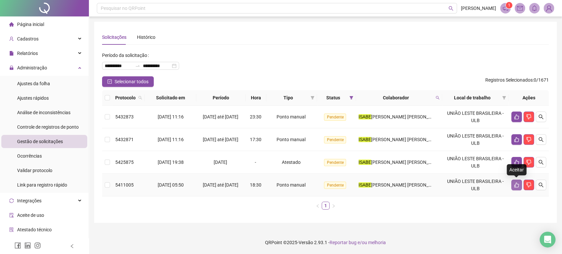
click at [515, 186] on icon "like" at bounding box center [516, 185] width 5 height 5
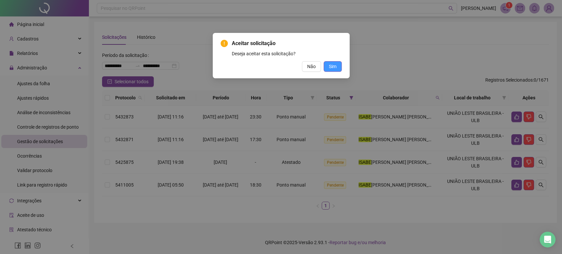
click at [337, 68] on button "Sim" at bounding box center [333, 66] width 18 height 11
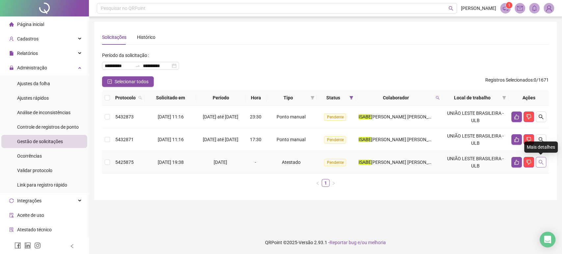
click at [538, 163] on button "button" at bounding box center [541, 162] width 11 height 11
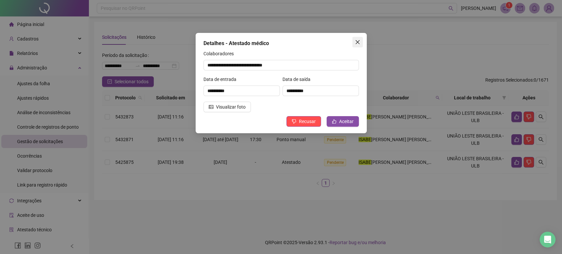
click at [358, 41] on icon "close" at bounding box center [357, 42] width 5 height 5
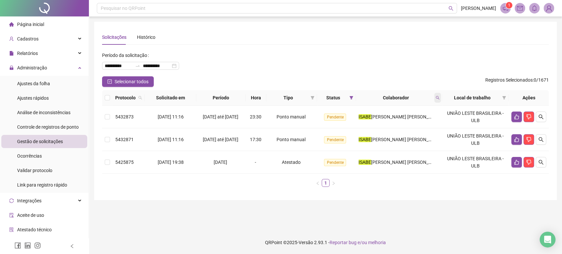
click at [437, 98] on icon "search" at bounding box center [438, 98] width 4 height 4
type input "*****"
click at [392, 122] on span "Buscar" at bounding box center [396, 123] width 14 height 7
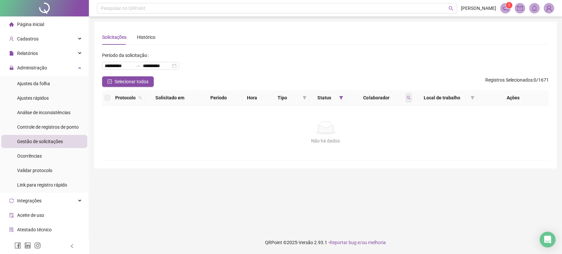
click at [407, 96] on icon "search" at bounding box center [409, 98] width 4 height 4
click at [395, 124] on span "Limpar" at bounding box center [394, 124] width 14 height 7
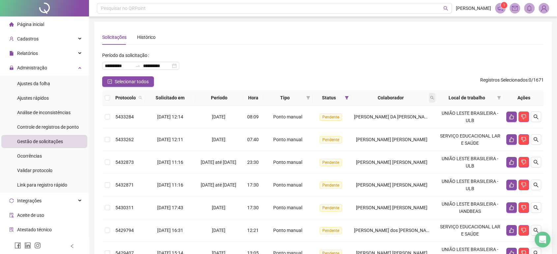
click at [432, 97] on icon "search" at bounding box center [432, 98] width 4 height 4
type input "*********"
click at [388, 126] on span "Buscar" at bounding box center [390, 123] width 14 height 7
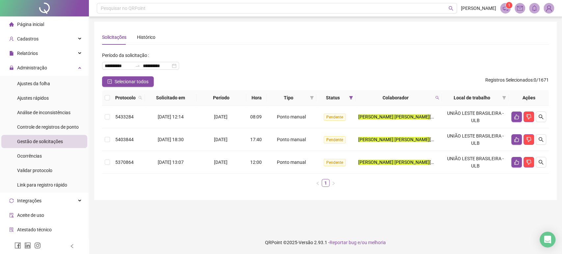
click at [551, 8] on img at bounding box center [549, 8] width 10 height 10
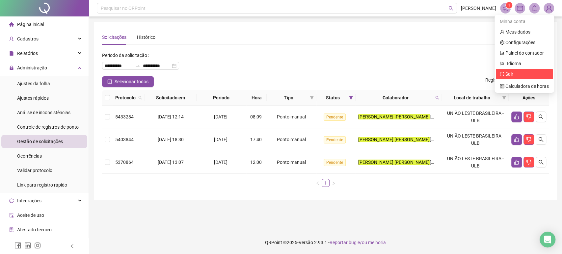
click at [516, 75] on span "Sair" at bounding box center [524, 74] width 49 height 7
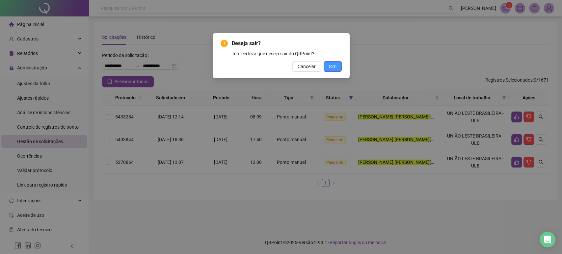
click at [337, 64] on button "Sim" at bounding box center [333, 66] width 18 height 11
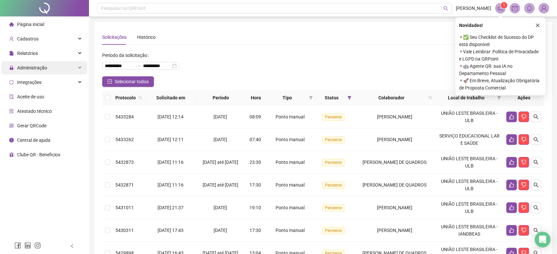
click at [33, 68] on span "Administração" at bounding box center [32, 67] width 30 height 5
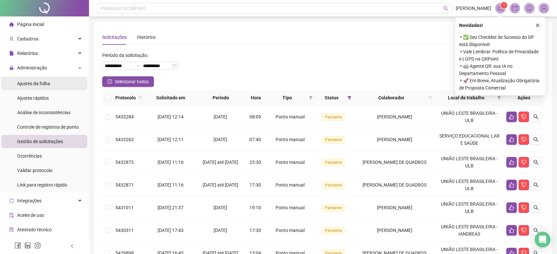
click at [37, 88] on div "Ajustes da folha" at bounding box center [33, 83] width 33 height 13
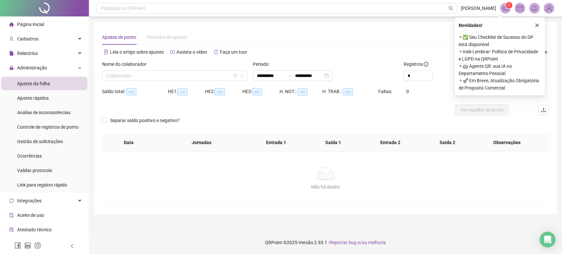
type input "**********"
click at [538, 24] on icon "close" at bounding box center [537, 25] width 5 height 5
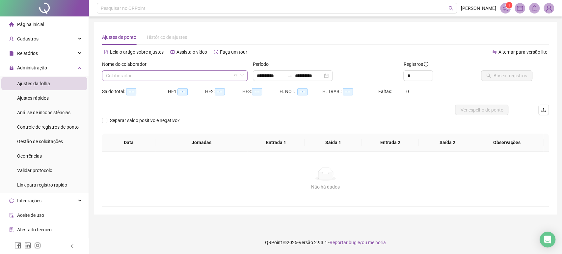
click at [156, 74] on input "search" at bounding box center [172, 76] width 132 height 10
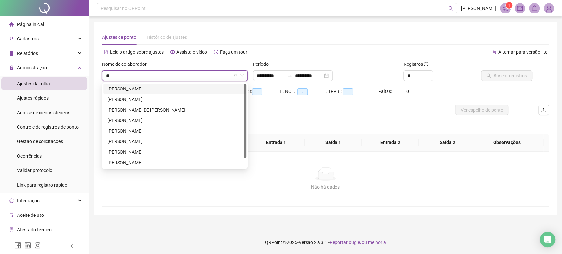
type input "***"
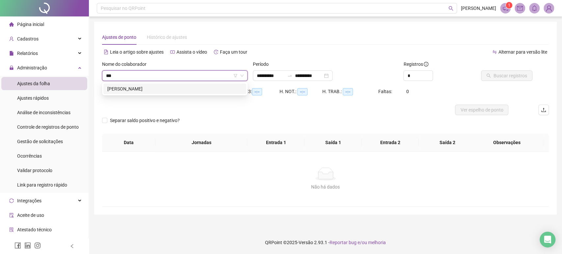
click at [140, 88] on div "[PERSON_NAME]" at bounding box center [174, 88] width 135 height 7
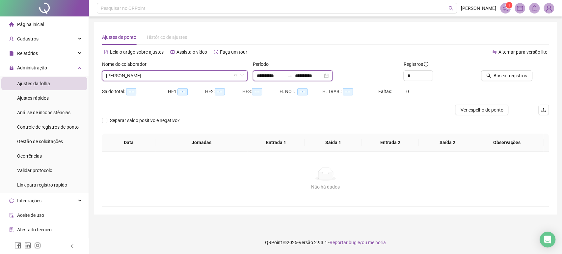
click at [285, 74] on input "**********" at bounding box center [271, 75] width 28 height 7
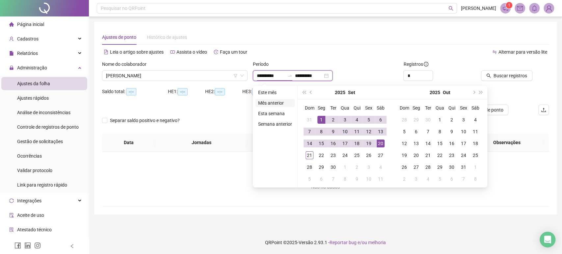
type input "**********"
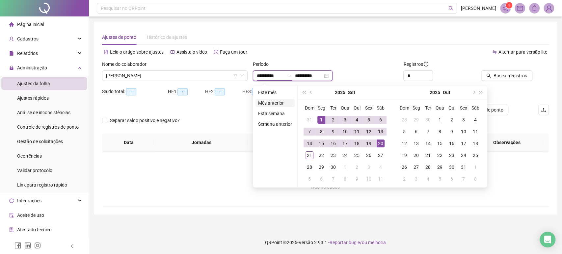
type input "**********"
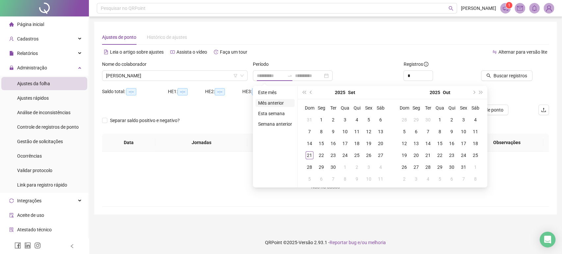
click at [278, 101] on li "Mês anterior" at bounding box center [275, 103] width 39 height 8
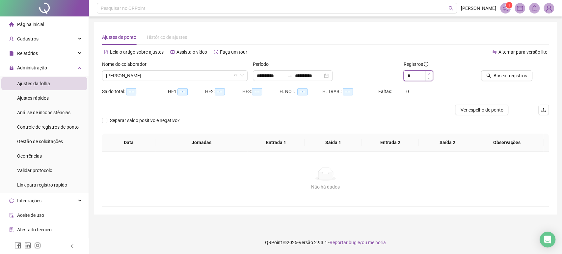
type input "*"
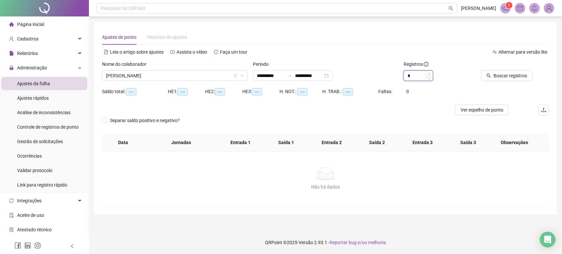
click at [430, 74] on icon "up" at bounding box center [430, 73] width 2 height 1
click at [503, 74] on span "Buscar registros" at bounding box center [511, 75] width 34 height 7
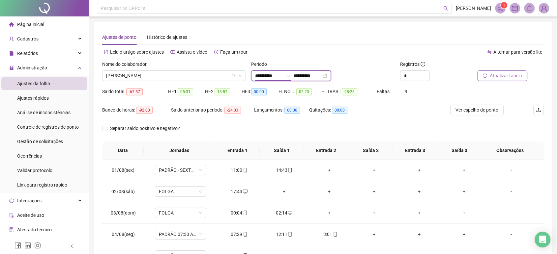
click at [283, 75] on input "**********" at bounding box center [269, 75] width 28 height 7
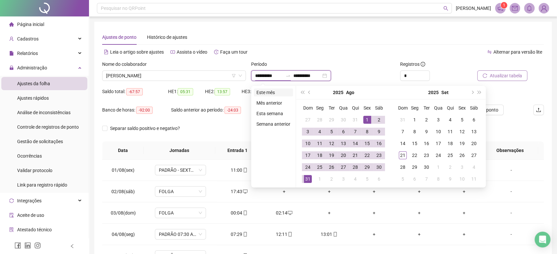
type input "**********"
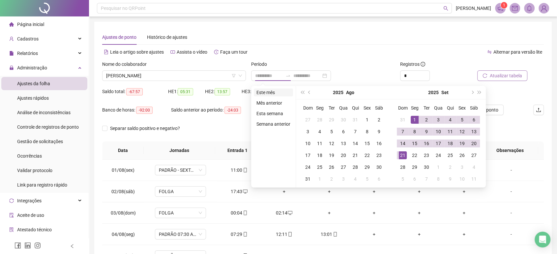
click at [272, 91] on li "Este mês" at bounding box center [273, 93] width 39 height 8
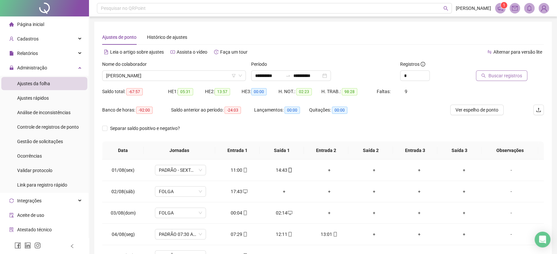
click at [497, 77] on span "Buscar registros" at bounding box center [505, 75] width 34 height 7
click at [507, 76] on span "Atualizar tabela" at bounding box center [506, 75] width 32 height 7
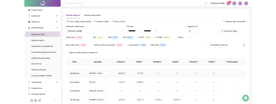
scroll to position [89, 0]
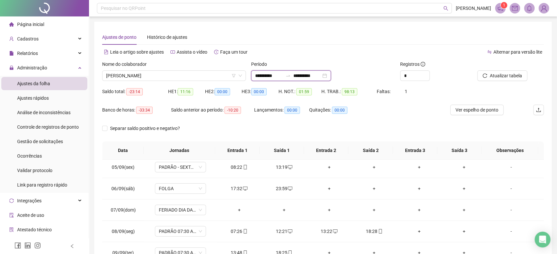
click at [282, 75] on input "**********" at bounding box center [269, 75] width 28 height 7
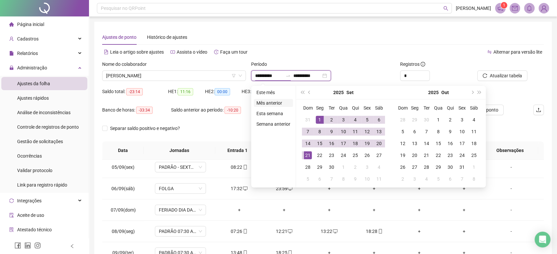
type input "**********"
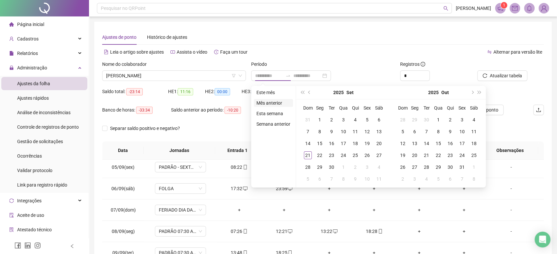
click at [277, 103] on li "Mês anterior" at bounding box center [273, 103] width 39 height 8
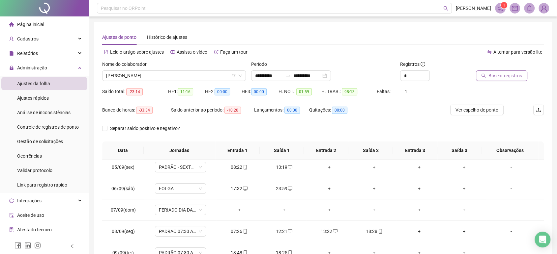
click at [504, 76] on span "Buscar registros" at bounding box center [505, 75] width 34 height 7
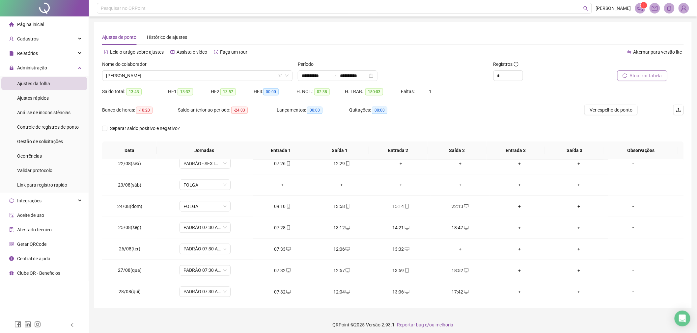
scroll to position [476, 0]
click at [326, 76] on input "**********" at bounding box center [316, 75] width 28 height 7
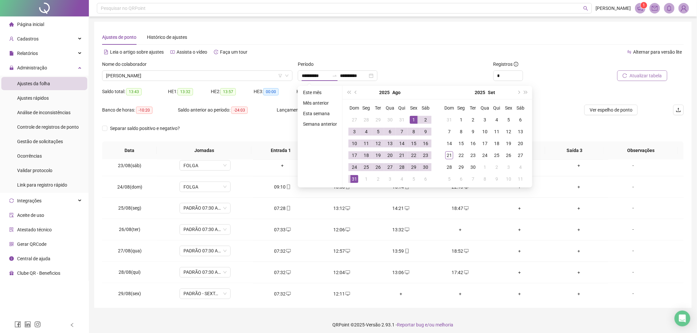
click at [403, 53] on div "Alternar para versão lite" at bounding box center [538, 52] width 291 height 11
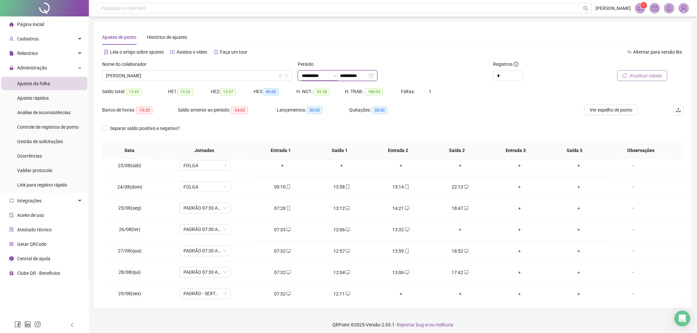
click at [329, 75] on input "**********" at bounding box center [316, 75] width 28 height 7
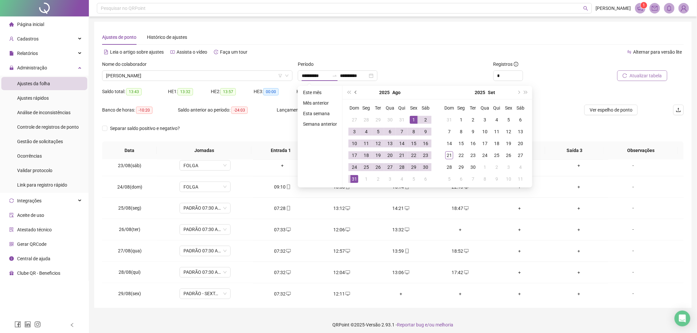
click at [356, 94] on button "prev-year" at bounding box center [356, 92] width 7 height 13
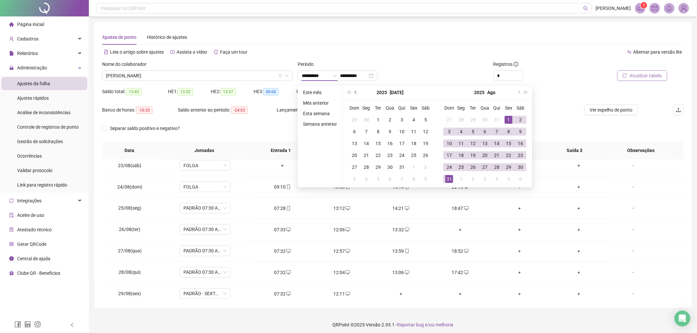
click at [356, 94] on button "prev-year" at bounding box center [356, 92] width 7 height 13
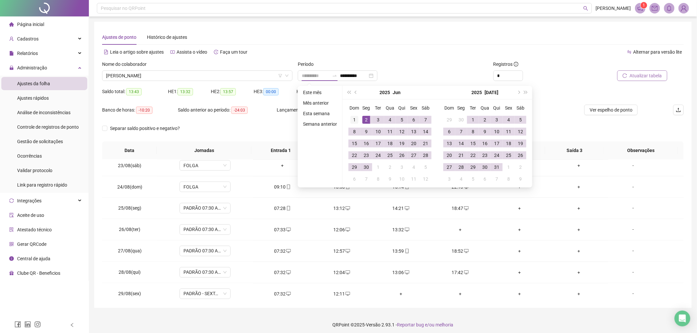
type input "**********"
click at [355, 119] on div "1" at bounding box center [355, 120] width 8 height 8
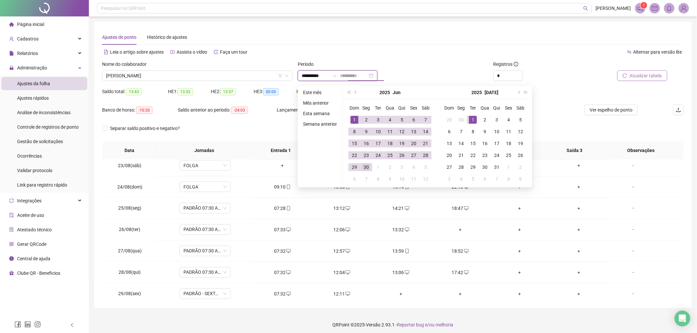
type input "**********"
click at [370, 166] on td "30" at bounding box center [366, 167] width 12 height 12
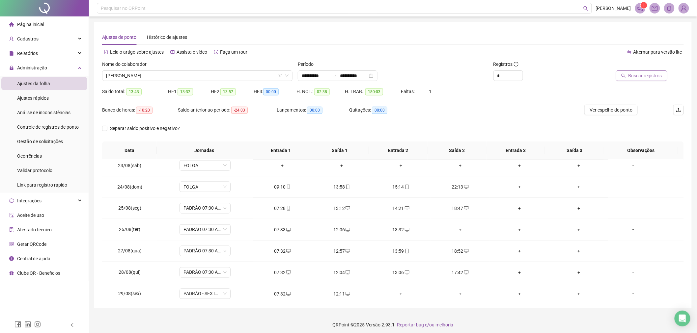
click at [642, 76] on span "Buscar registros" at bounding box center [646, 75] width 34 height 7
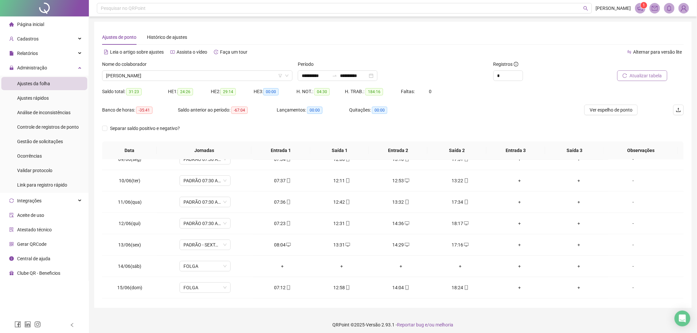
scroll to position [0, 0]
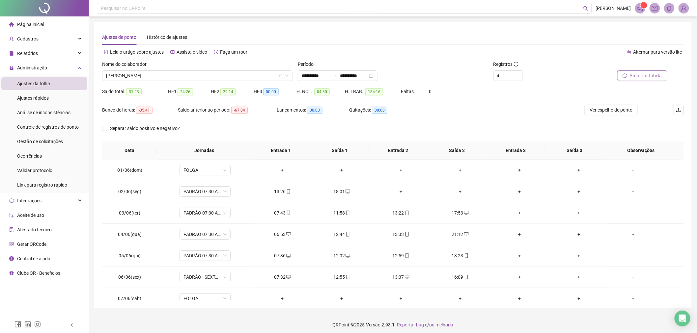
click at [651, 76] on span "Atualizar tabela" at bounding box center [646, 75] width 32 height 7
click at [329, 74] on input "**********" at bounding box center [316, 75] width 28 height 7
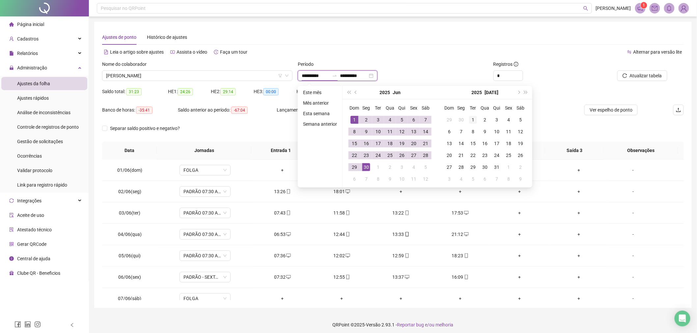
type input "**********"
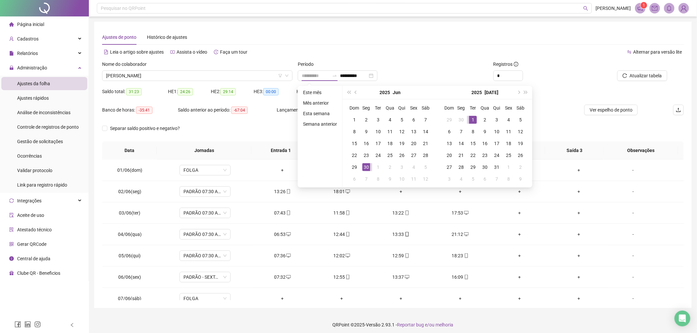
click at [471, 117] on div "1" at bounding box center [473, 120] width 8 height 8
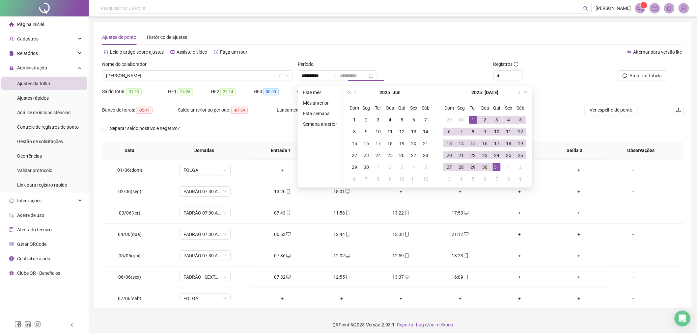
click at [498, 167] on div "31" at bounding box center [497, 167] width 8 height 8
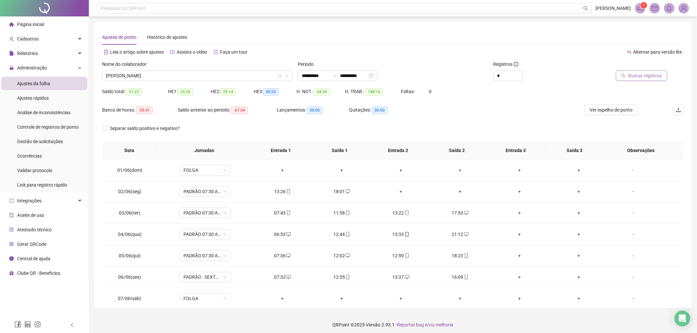
click at [650, 76] on span "Buscar registros" at bounding box center [646, 75] width 34 height 7
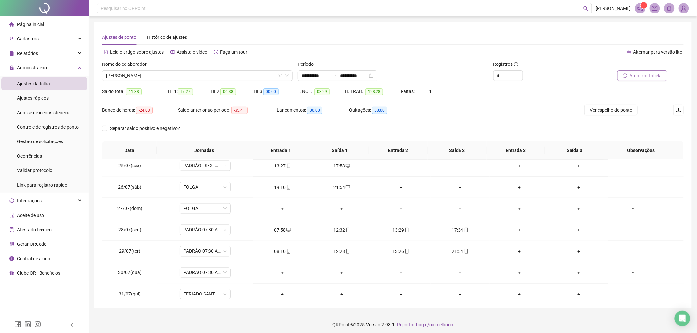
scroll to position [524, 0]
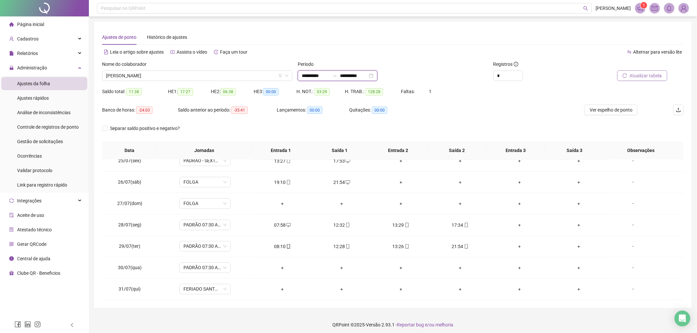
click at [368, 74] on input "**********" at bounding box center [354, 75] width 28 height 7
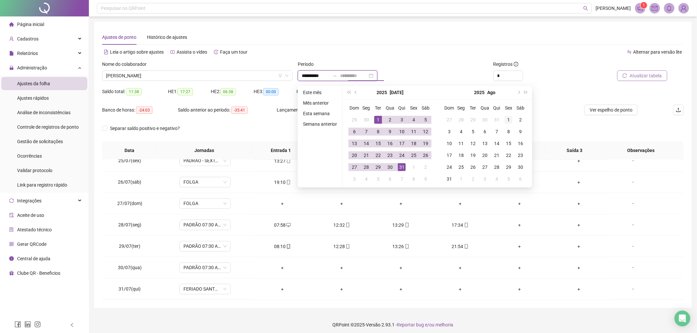
type input "**********"
click at [506, 119] on div "1" at bounding box center [509, 120] width 8 height 8
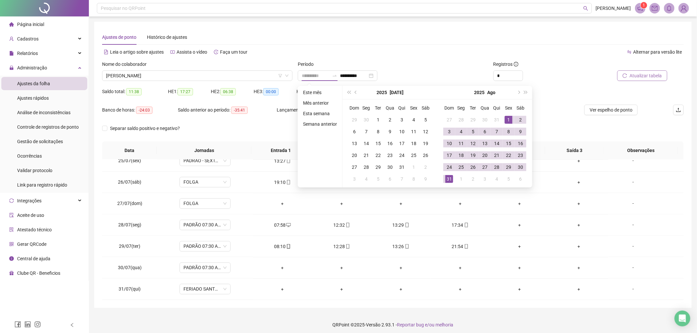
click at [452, 177] on div "31" at bounding box center [449, 179] width 8 height 8
type input "**********"
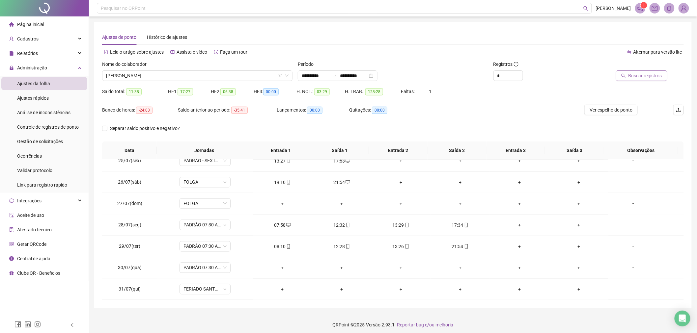
click at [648, 73] on span "Buscar registros" at bounding box center [646, 75] width 34 height 7
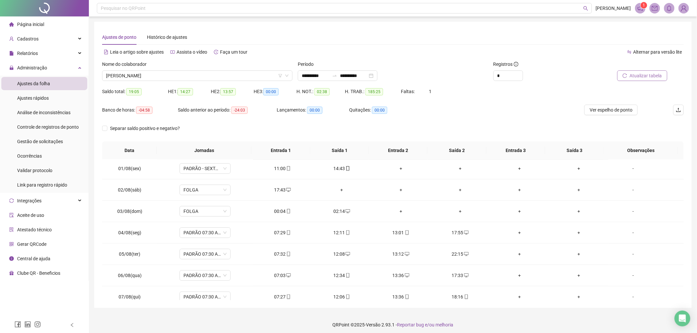
scroll to position [0, 0]
click at [35, 55] on span "Relatórios" at bounding box center [27, 53] width 21 height 5
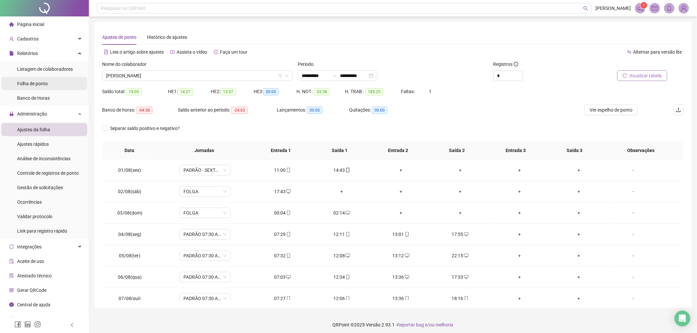
click at [34, 83] on span "Folha de ponto" at bounding box center [32, 83] width 31 height 5
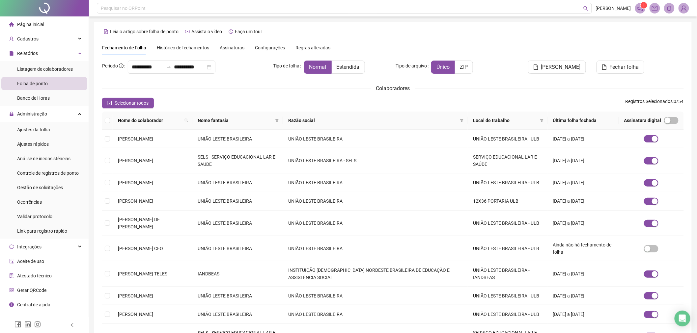
click at [205, 47] on span "Histórico de fechamentos" at bounding box center [183, 47] width 52 height 5
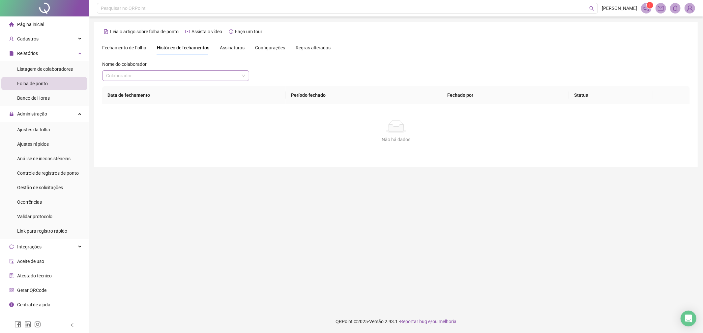
click at [188, 76] on input "search" at bounding box center [172, 76] width 133 height 10
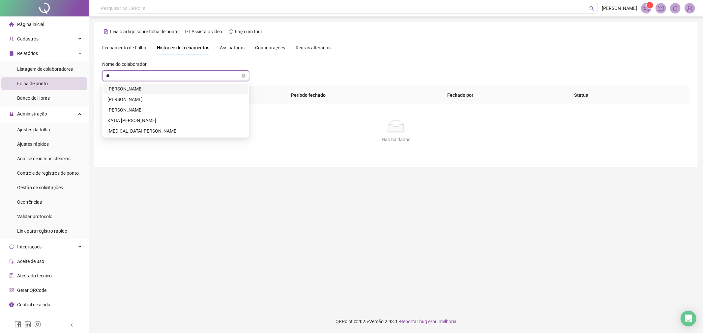
type input "***"
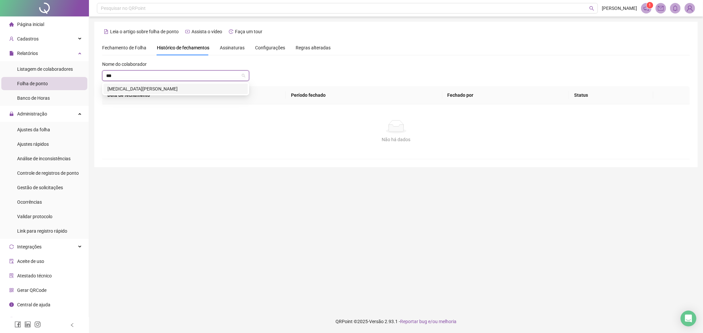
click at [190, 87] on div "YASMIN DOS SANTOS FREITAS" at bounding box center [175, 88] width 136 height 7
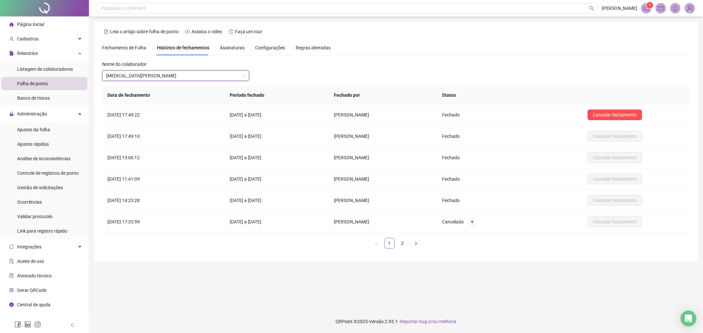
click at [225, 47] on span "Assinaturas" at bounding box center [232, 47] width 25 height 5
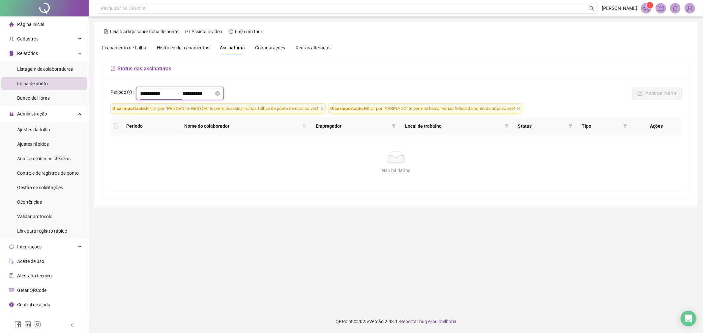
click at [172, 94] on input "**********" at bounding box center [156, 94] width 32 height 8
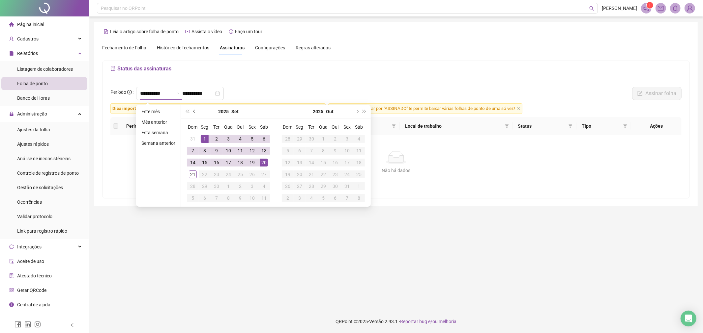
click at [195, 110] on button "prev-year" at bounding box center [194, 111] width 7 height 13
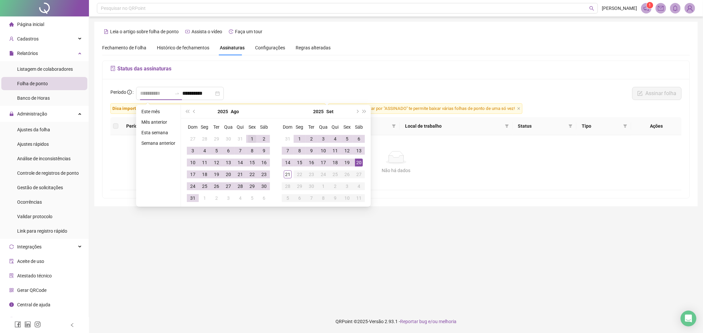
type input "**********"
click at [249, 137] on div "1" at bounding box center [252, 139] width 8 height 8
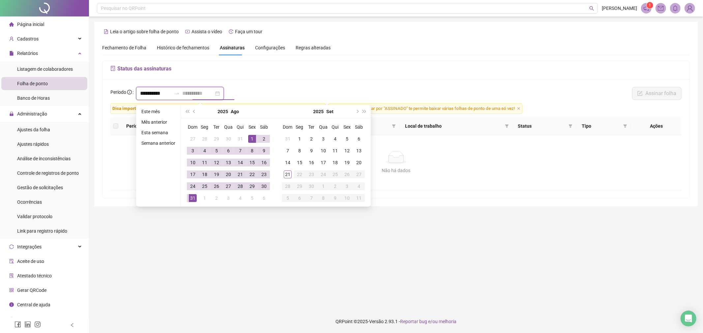
type input "**********"
click at [192, 196] on div "31" at bounding box center [193, 198] width 8 height 8
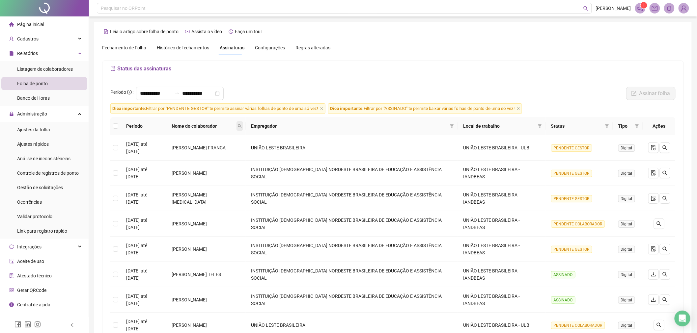
click at [242, 126] on icon "search" at bounding box center [240, 126] width 4 height 4
click at [261, 137] on input "text" at bounding box center [243, 140] width 62 height 11
type input "****"
click at [232, 152] on span "Buscar" at bounding box center [230, 152] width 14 height 7
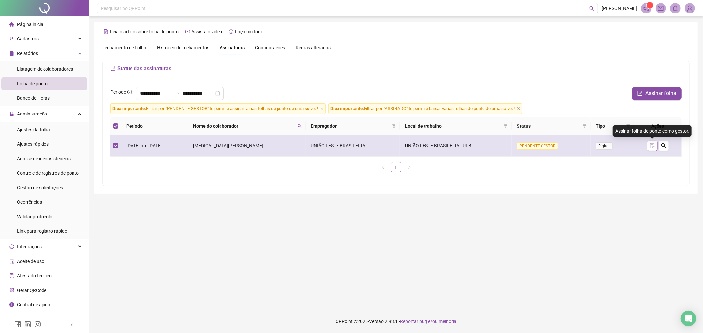
click at [651, 146] on icon "file-done" at bounding box center [651, 145] width 5 height 5
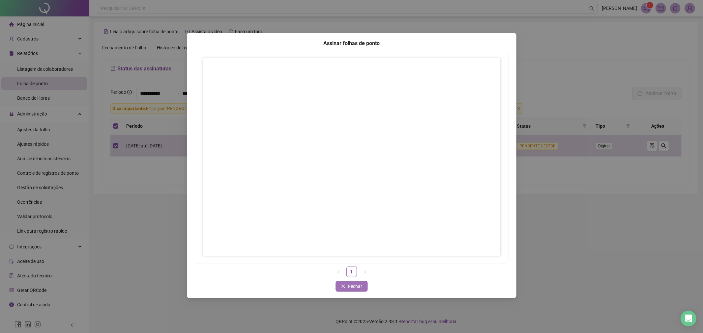
click at [353, 285] on span "Fechar" at bounding box center [355, 286] width 14 height 7
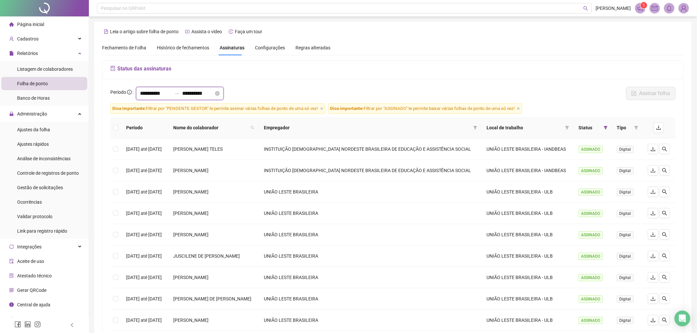
click at [172, 91] on input "**********" at bounding box center [156, 94] width 32 height 8
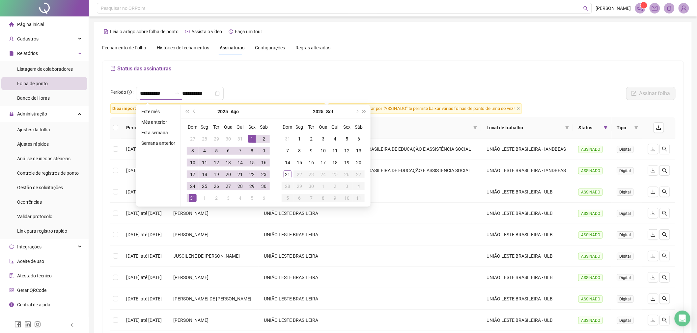
click at [192, 112] on button "prev-year" at bounding box center [194, 111] width 7 height 13
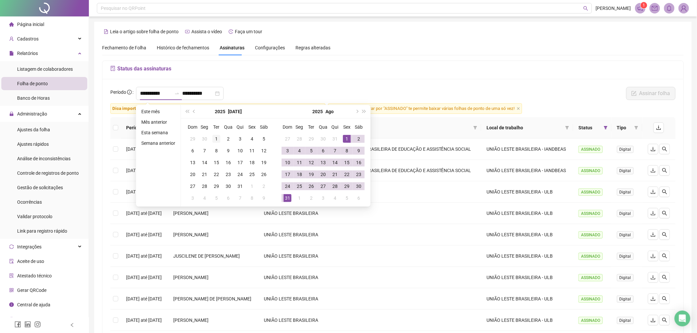
type input "**********"
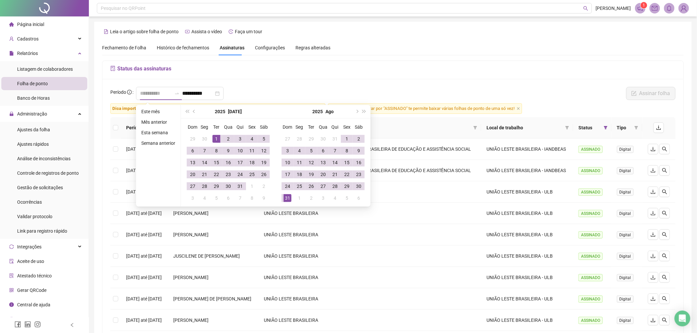
click at [213, 135] on div "1" at bounding box center [217, 139] width 8 height 8
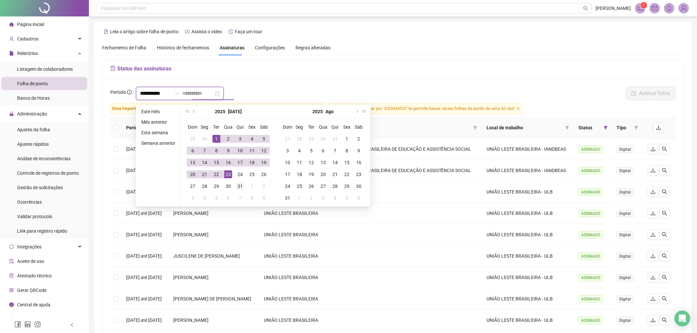
type input "**********"
click at [242, 187] on div "31" at bounding box center [240, 187] width 8 height 8
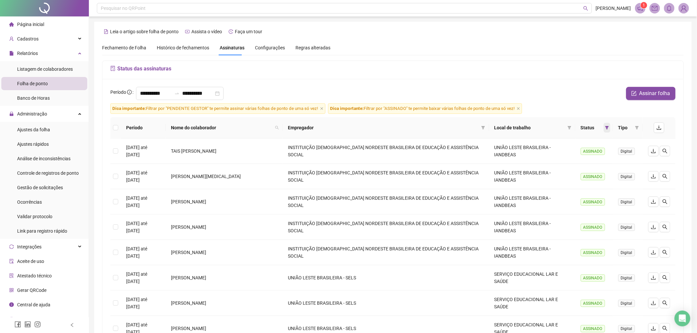
click at [606, 128] on icon "filter" at bounding box center [607, 128] width 4 height 4
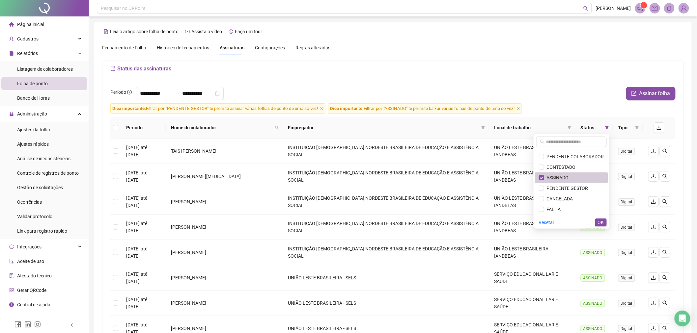
click at [577, 176] on span "ASSINADO" at bounding box center [571, 177] width 65 height 7
click at [598, 221] on span "OK" at bounding box center [601, 222] width 6 height 7
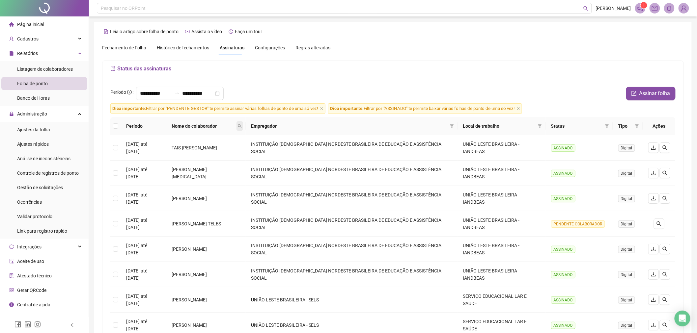
click at [242, 127] on icon "search" at bounding box center [240, 126] width 4 height 4
click at [252, 144] on input "text" at bounding box center [243, 140] width 62 height 11
type input "****"
click at [222, 150] on button "Buscar" at bounding box center [227, 152] width 30 height 8
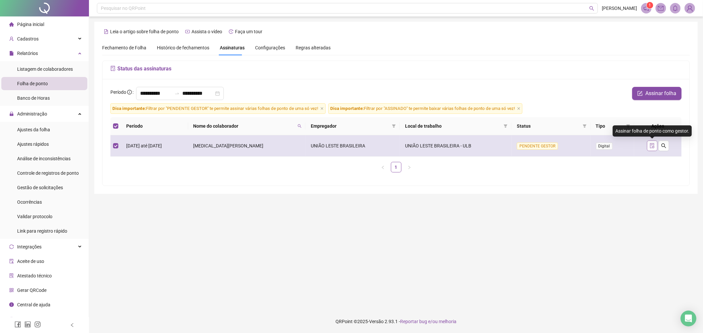
click at [650, 146] on icon "file-done" at bounding box center [651, 145] width 5 height 5
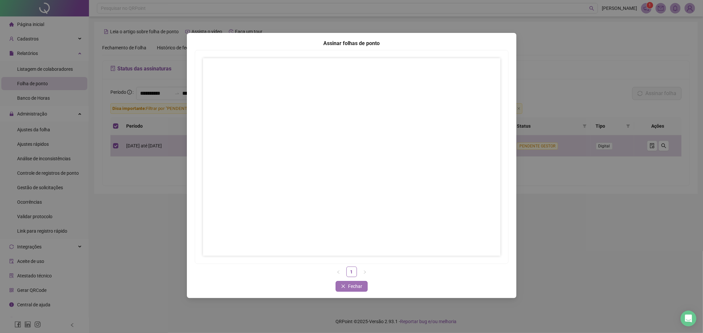
click at [355, 287] on span "Fechar" at bounding box center [355, 286] width 14 height 7
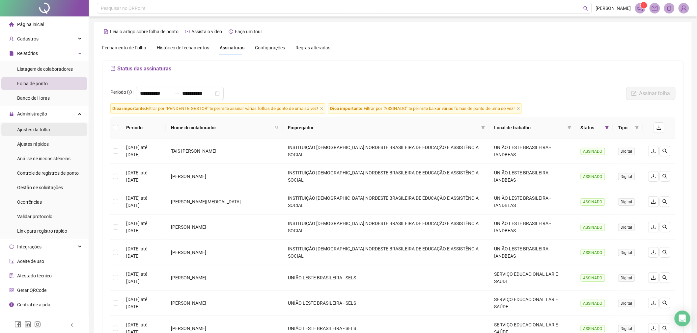
click at [36, 132] on span "Ajustes da folha" at bounding box center [33, 129] width 33 height 5
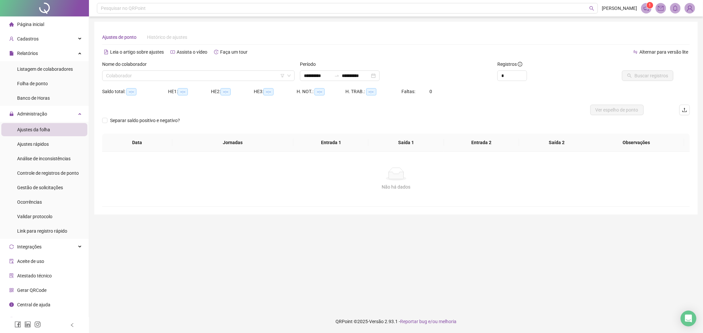
type input "**********"
click at [194, 73] on input "search" at bounding box center [195, 76] width 179 height 10
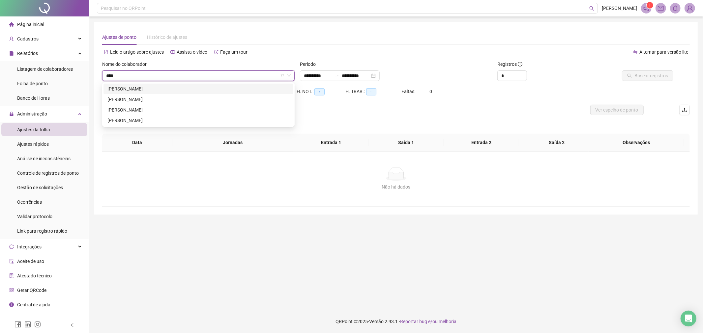
type input "*****"
click at [162, 87] on div "[PERSON_NAME] [PERSON_NAME]" at bounding box center [198, 88] width 182 height 7
click at [331, 75] on input "**********" at bounding box center [318, 75] width 28 height 7
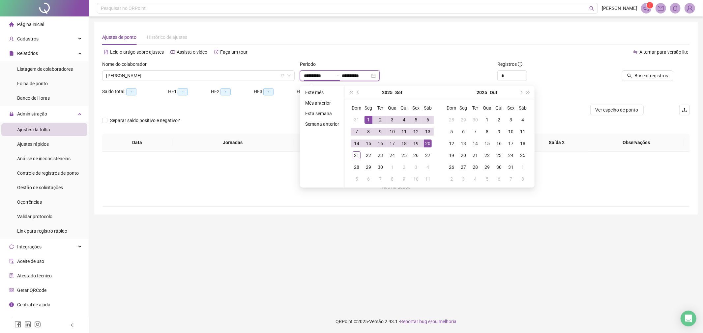
type input "**********"
click at [359, 94] on button "prev-year" at bounding box center [358, 92] width 7 height 13
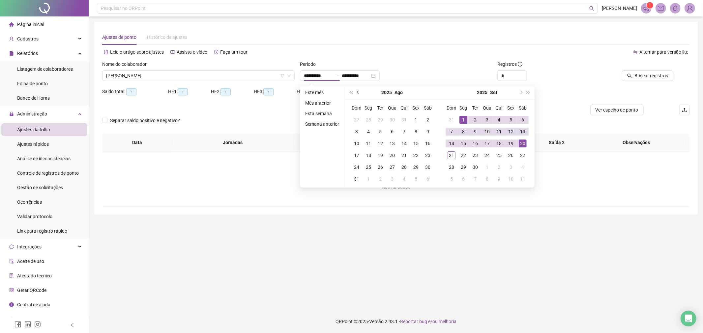
click at [359, 94] on button "prev-year" at bounding box center [358, 92] width 7 height 13
type input "**********"
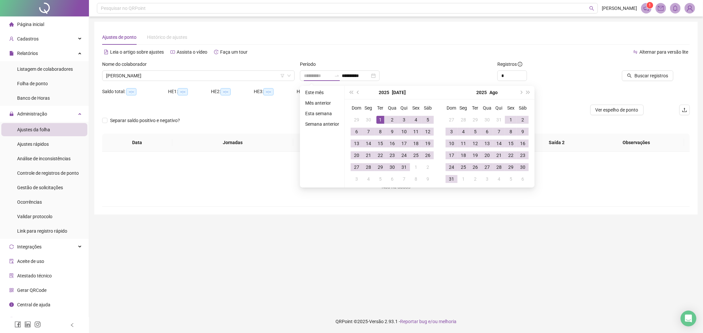
click at [380, 120] on div "1" at bounding box center [380, 120] width 8 height 8
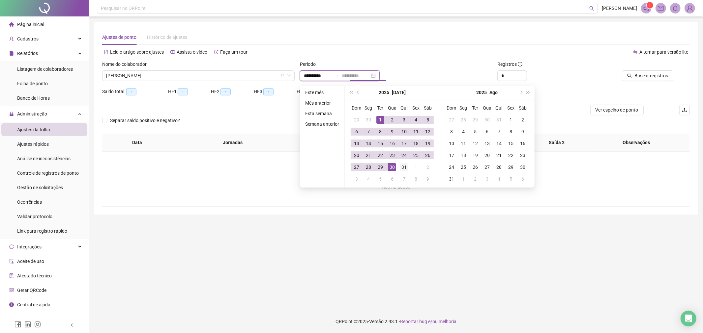
type input "**********"
click at [403, 168] on div "31" at bounding box center [404, 167] width 8 height 8
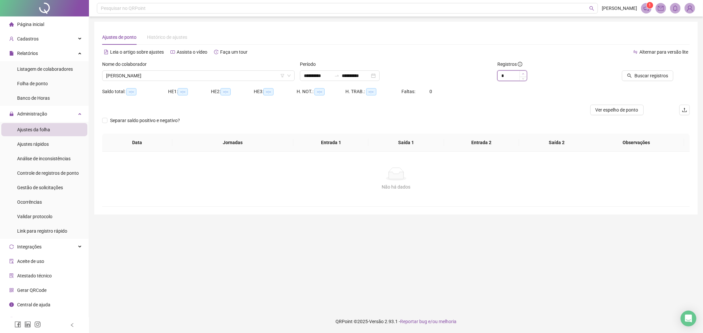
type input "*"
click at [523, 73] on icon "up" at bounding box center [523, 74] width 2 height 2
click at [645, 73] on span "Buscar registros" at bounding box center [651, 75] width 34 height 7
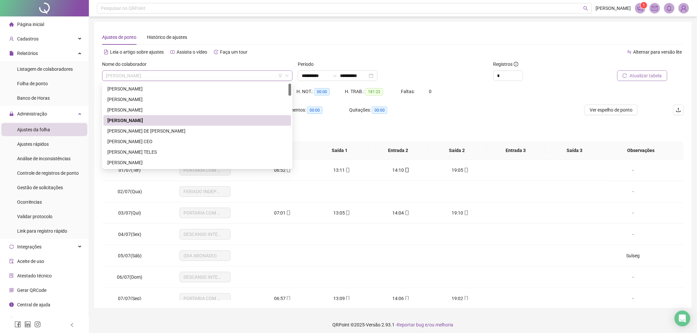
click at [179, 77] on span "[PERSON_NAME] [PERSON_NAME]" at bounding box center [197, 76] width 183 height 10
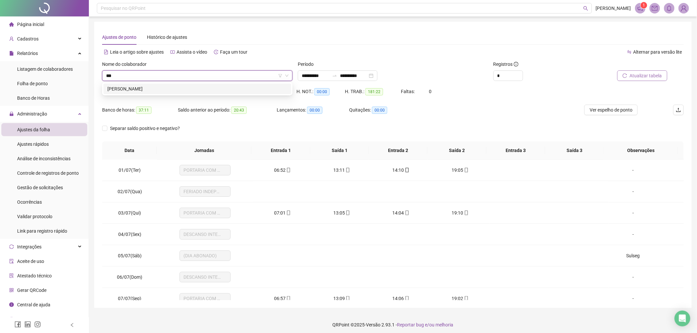
type input "****"
click at [169, 88] on div "EDERDI DOS SANTOS CAMPOS" at bounding box center [197, 88] width 180 height 7
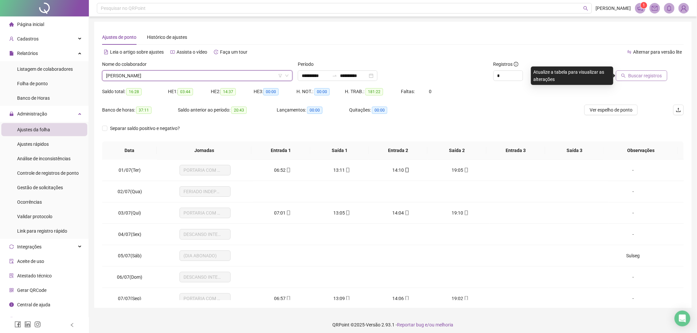
click at [638, 74] on span "Buscar registros" at bounding box center [646, 75] width 34 height 7
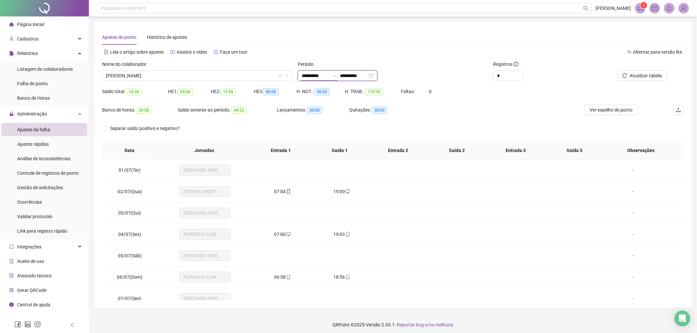
click at [329, 73] on input "**********" at bounding box center [316, 75] width 28 height 7
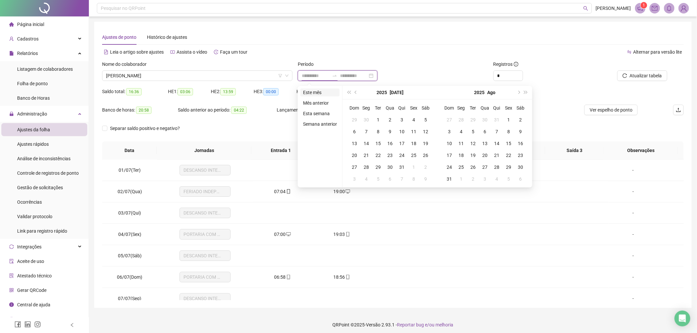
type input "**********"
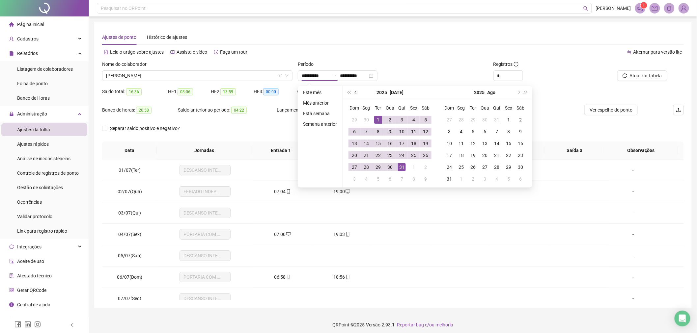
click at [357, 91] on button "prev-year" at bounding box center [356, 92] width 7 height 13
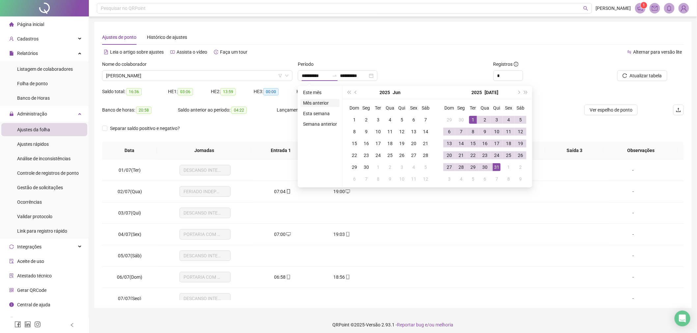
type input "**********"
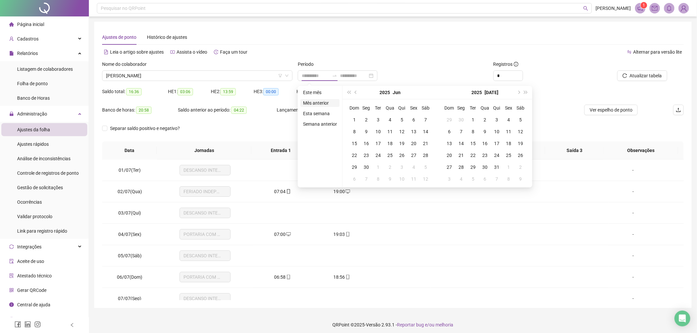
click at [317, 102] on li "Mês anterior" at bounding box center [319, 103] width 39 height 8
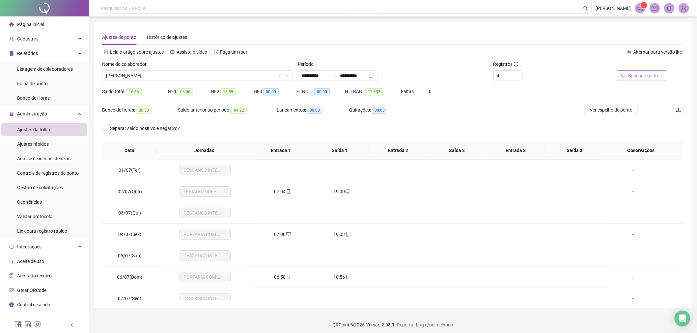
click at [646, 80] on button "Buscar registros" at bounding box center [641, 76] width 51 height 11
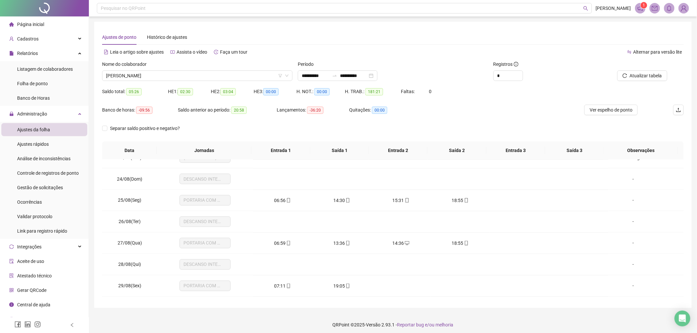
scroll to position [524, 0]
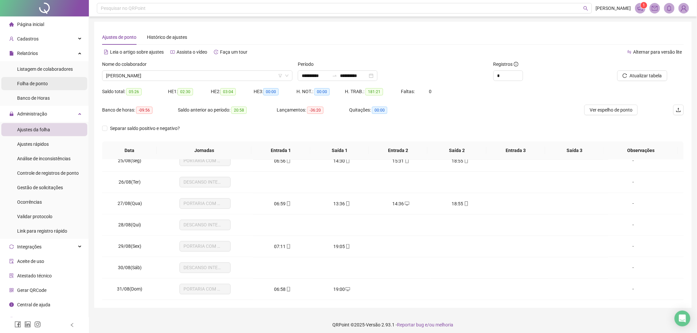
click at [40, 84] on span "Folha de ponto" at bounding box center [32, 83] width 31 height 5
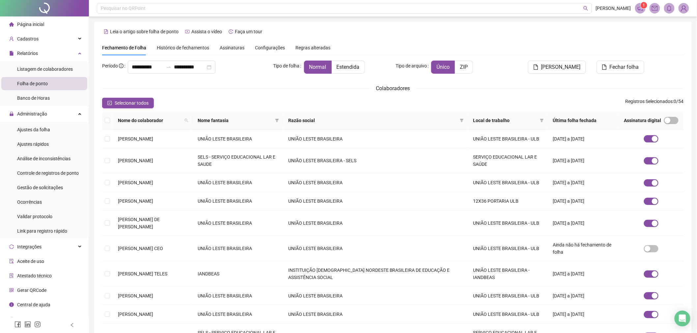
click at [231, 48] on span "Assinaturas" at bounding box center [232, 47] width 25 height 5
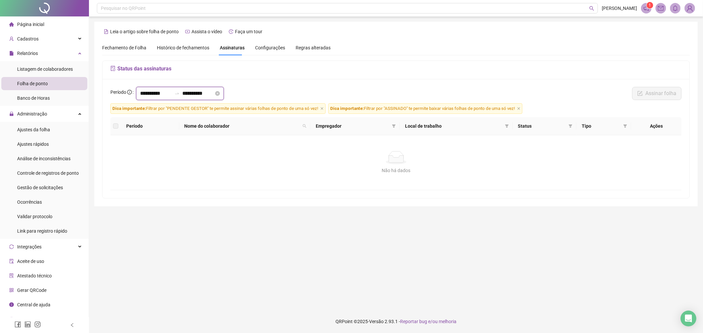
click at [172, 94] on input "**********" at bounding box center [156, 94] width 32 height 8
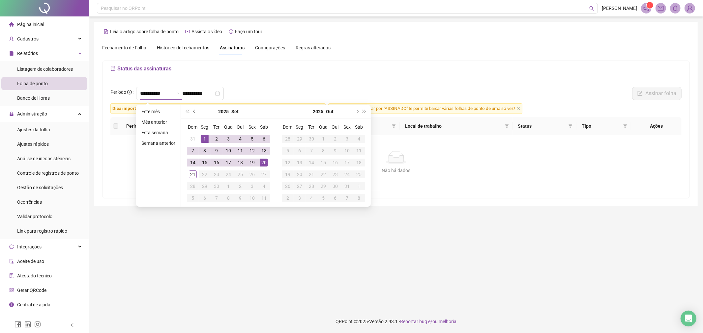
click at [194, 110] on span "prev-year" at bounding box center [194, 111] width 3 height 3
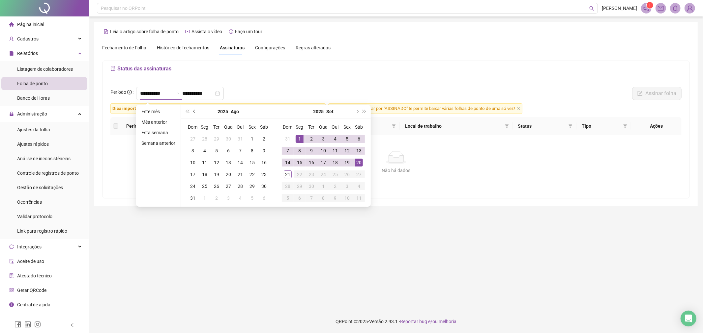
click at [194, 110] on span "prev-year" at bounding box center [194, 111] width 3 height 3
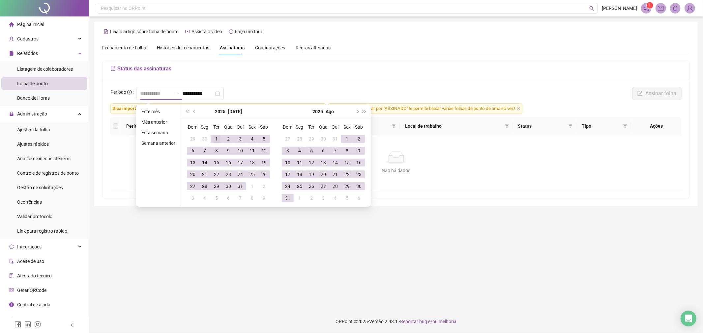
type input "**********"
click at [213, 139] on div "1" at bounding box center [217, 139] width 8 height 8
type input "**********"
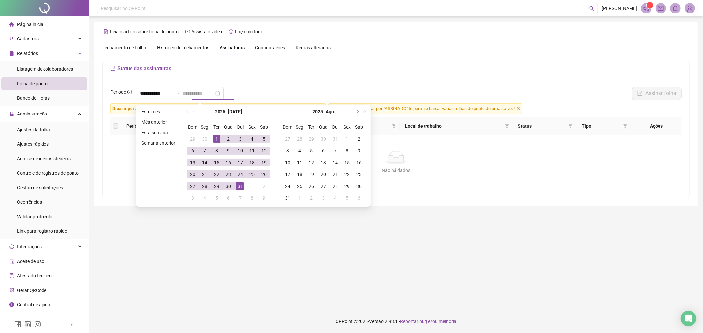
click at [238, 187] on div "31" at bounding box center [240, 187] width 8 height 8
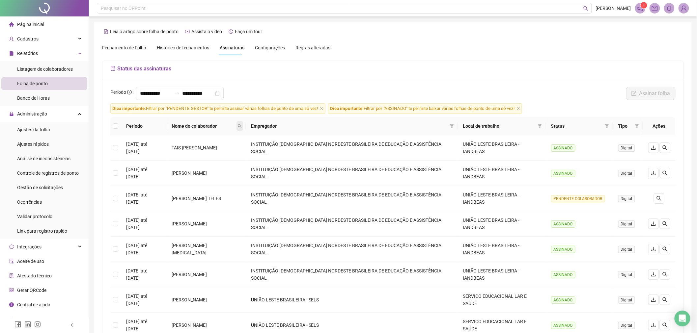
click at [242, 126] on icon "search" at bounding box center [240, 126] width 4 height 4
click at [262, 138] on input "text" at bounding box center [243, 140] width 62 height 11
click at [238, 152] on button "Buscar" at bounding box center [227, 152] width 30 height 8
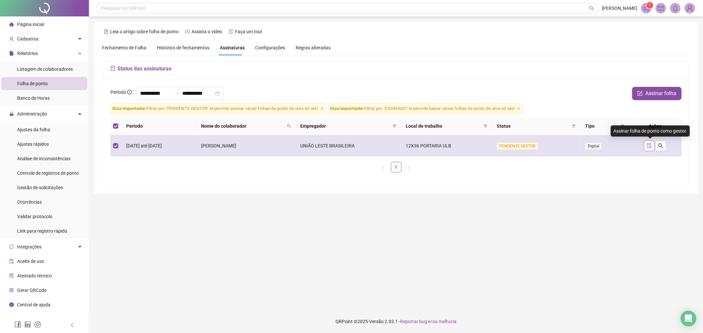
click at [648, 146] on icon "file-done" at bounding box center [648, 145] width 5 height 5
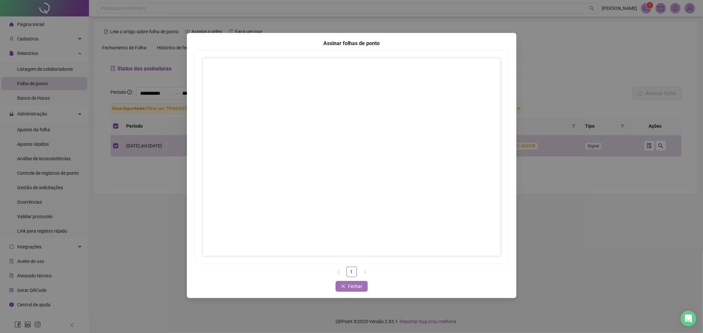
click at [344, 288] on icon "close" at bounding box center [343, 286] width 5 height 5
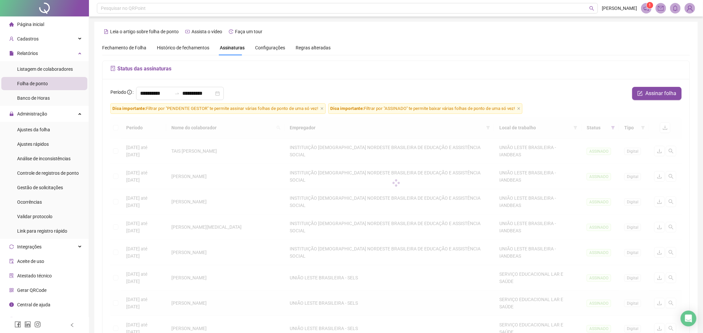
click at [356, 288] on div "Período Nome do colaborador Empregador Local de trabalho Status Tipo 03/07/2025…" at bounding box center [395, 262] width 571 height 291
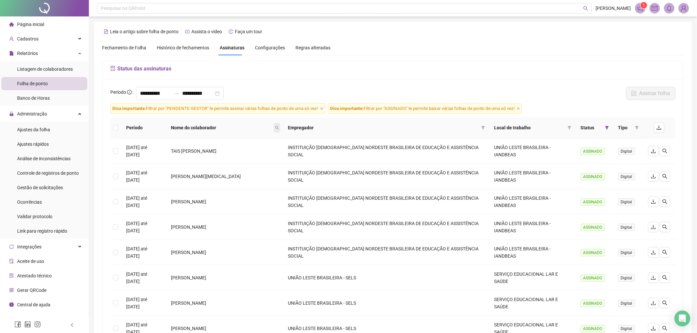
click at [280, 125] on span at bounding box center [277, 128] width 7 height 10
click at [238, 157] on span "Buscar" at bounding box center [239, 153] width 14 height 7
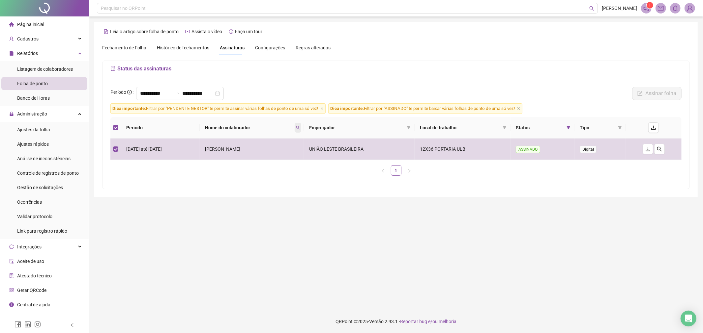
click at [300, 128] on icon "search" at bounding box center [298, 128] width 4 height 4
click at [298, 142] on input "*****" at bounding box center [295, 142] width 62 height 11
type input "*****"
click at [282, 150] on span "Buscar" at bounding box center [282, 153] width 14 height 7
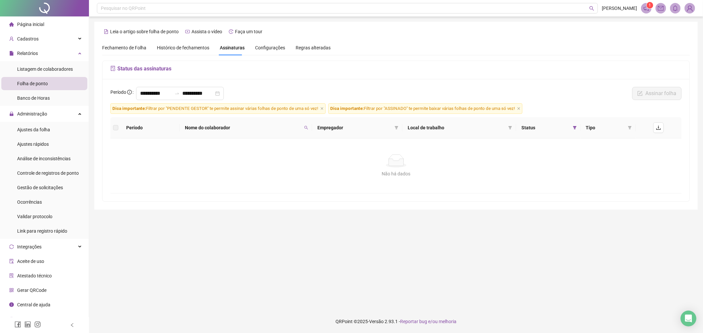
click at [581, 128] on th "Tipo" at bounding box center [608, 127] width 55 height 21
click at [574, 128] on icon "filter" at bounding box center [575, 127] width 4 height 3
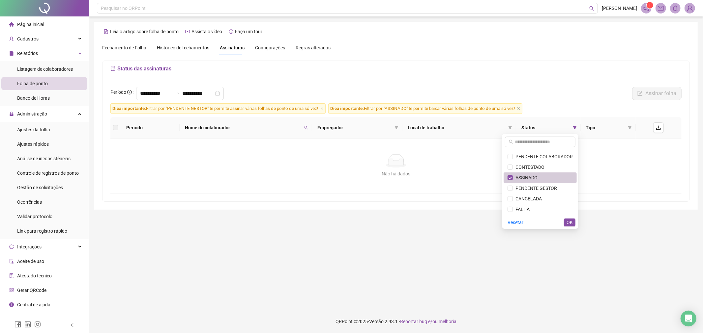
click at [541, 174] on li "ASSINADO" at bounding box center [539, 178] width 73 height 11
click at [565, 221] on button "OK" at bounding box center [570, 223] width 12 height 8
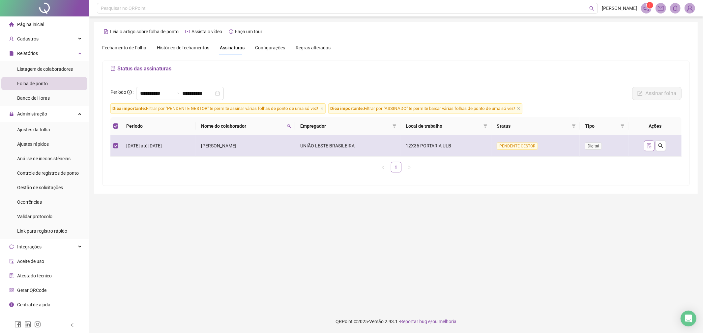
click at [651, 146] on icon "file-done" at bounding box center [649, 145] width 4 height 5
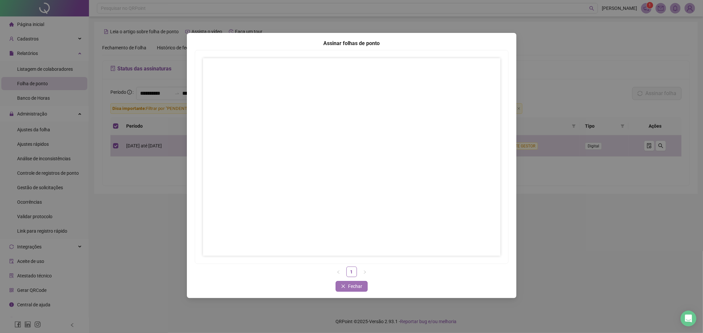
click at [350, 288] on span "Fechar" at bounding box center [355, 286] width 14 height 7
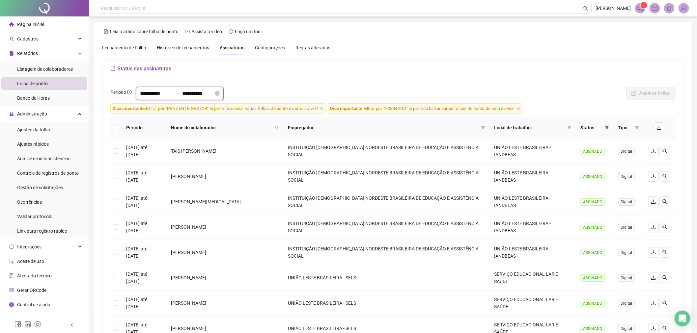
click at [172, 93] on input "**********" at bounding box center [156, 94] width 32 height 8
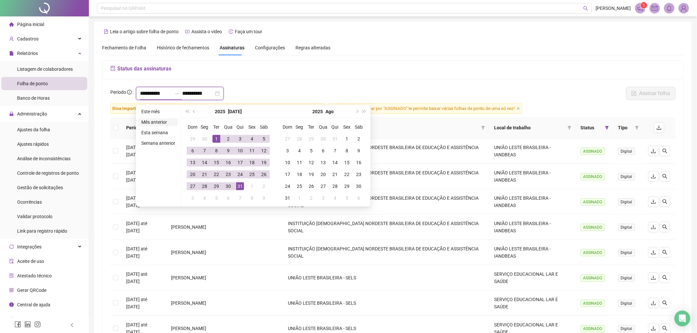
type input "**********"
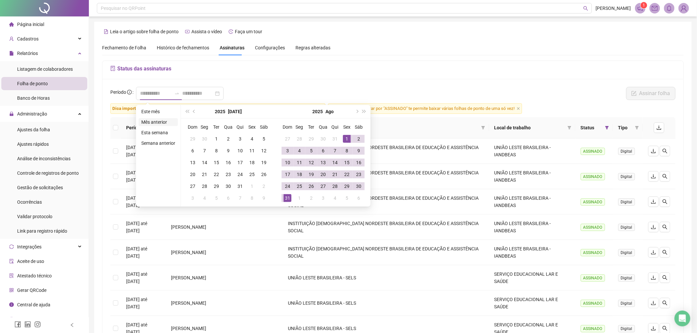
click at [159, 118] on li "Mês anterior" at bounding box center [158, 122] width 39 height 8
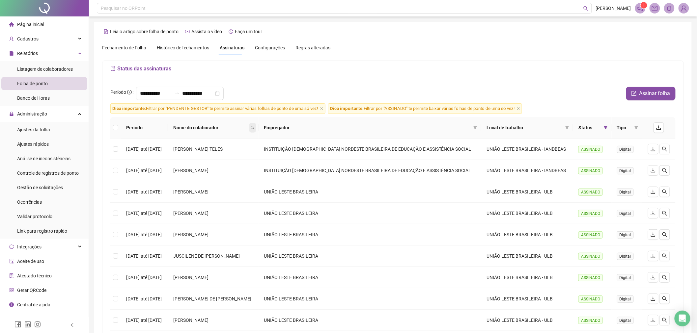
click at [256, 129] on span at bounding box center [252, 128] width 7 height 10
click at [244, 154] on span "Buscar" at bounding box center [239, 153] width 14 height 7
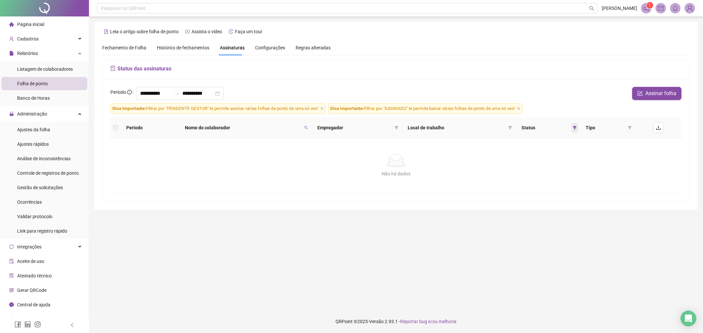
click at [578, 128] on span at bounding box center [574, 128] width 7 height 10
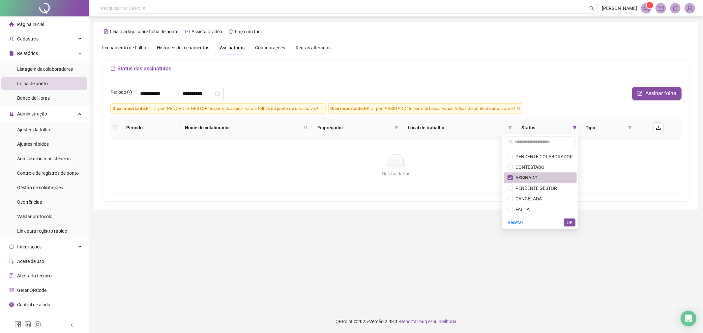
click at [536, 174] on li "ASSINADO" at bounding box center [539, 178] width 73 height 11
click at [569, 221] on span "OK" at bounding box center [569, 222] width 6 height 7
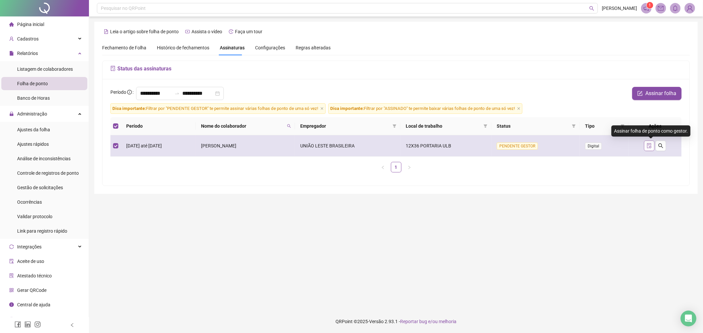
click at [650, 147] on icon "file-done" at bounding box center [648, 145] width 5 height 5
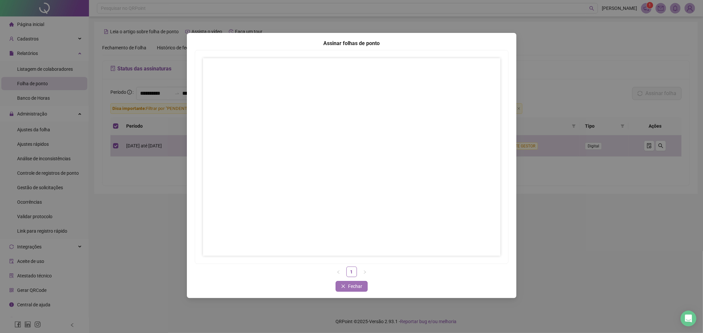
click at [350, 286] on span "Fechar" at bounding box center [355, 286] width 14 height 7
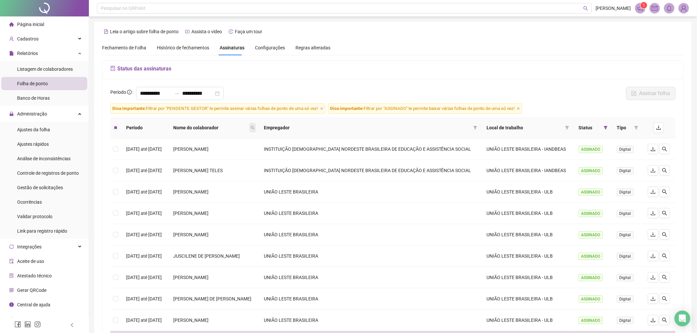
click at [255, 127] on icon "search" at bounding box center [253, 128] width 4 height 4
click at [246, 153] on span "Buscar" at bounding box center [239, 153] width 14 height 7
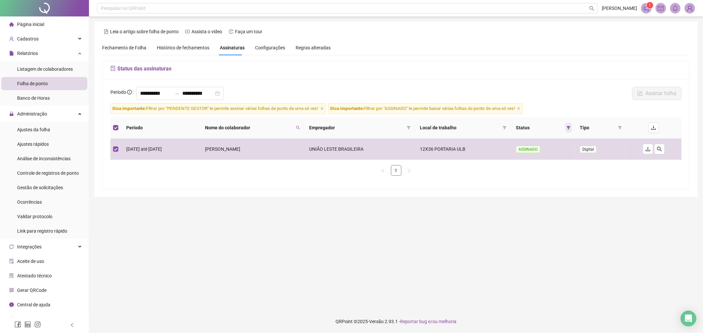
click at [570, 126] on icon "filter" at bounding box center [568, 128] width 4 height 4
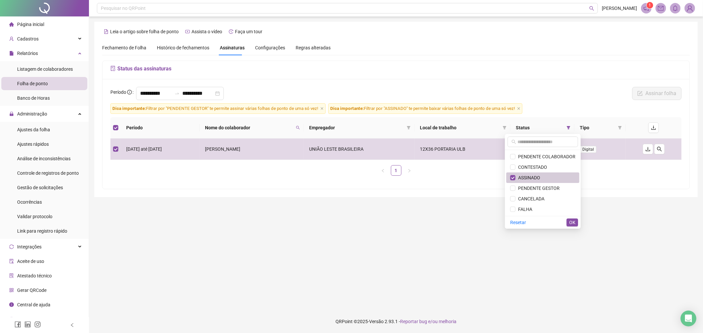
click at [528, 177] on span "ASSINADO" at bounding box center [527, 177] width 25 height 5
click at [570, 223] on span "OK" at bounding box center [572, 222] width 6 height 7
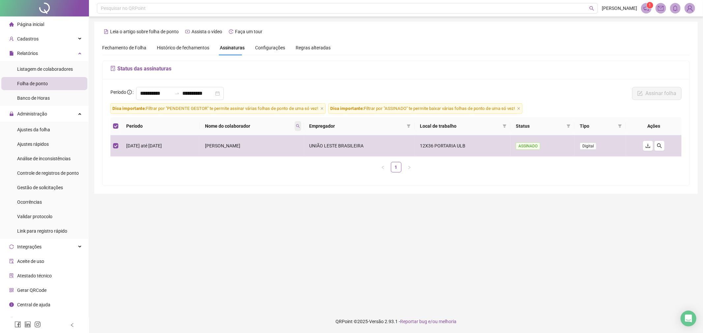
click at [300, 126] on icon "search" at bounding box center [298, 126] width 4 height 4
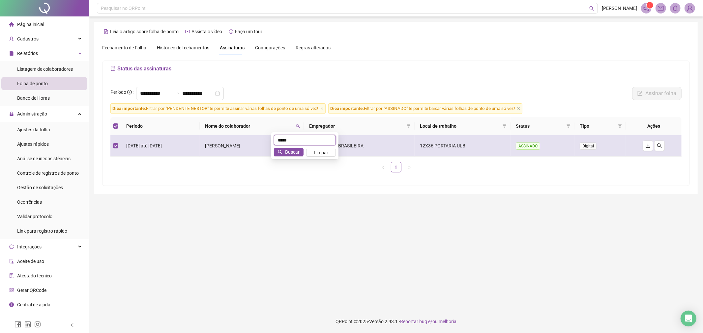
drag, startPoint x: 298, startPoint y: 140, endPoint x: 263, endPoint y: 139, distance: 34.6
click at [263, 139] on body "**********" at bounding box center [351, 166] width 703 height 333
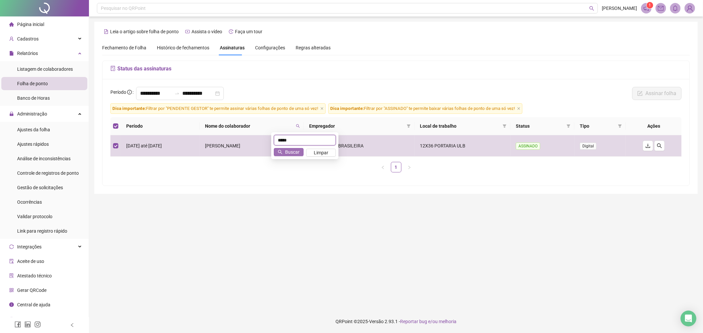
type input "*****"
click at [295, 152] on span "Buscar" at bounding box center [292, 152] width 14 height 7
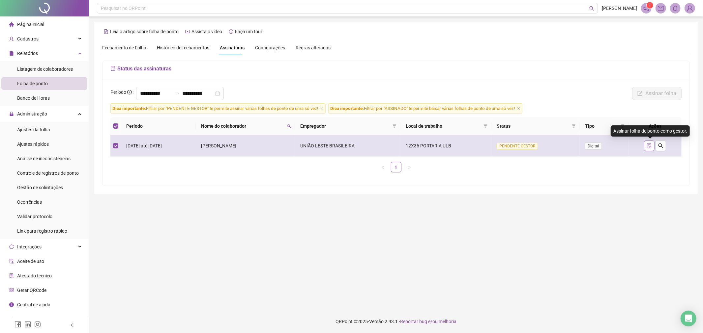
click at [650, 143] on icon "file-done" at bounding box center [648, 145] width 5 height 5
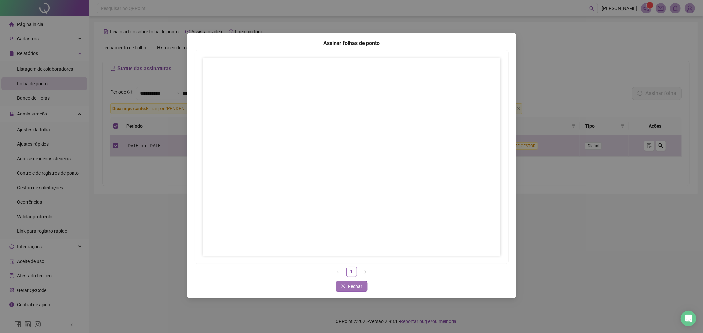
click at [354, 289] on span "Fechar" at bounding box center [355, 286] width 14 height 7
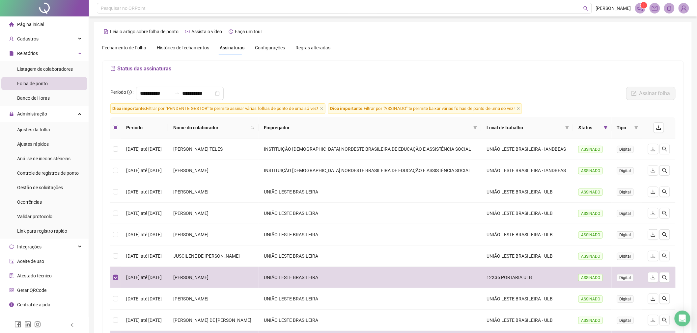
click at [396, 64] on div "Status das assinaturas" at bounding box center [392, 70] width 581 height 18
click at [32, 131] on span "Ajustes da folha" at bounding box center [33, 129] width 33 height 5
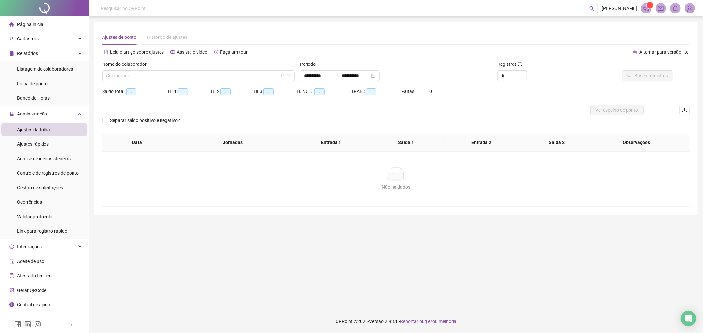
type input "**********"
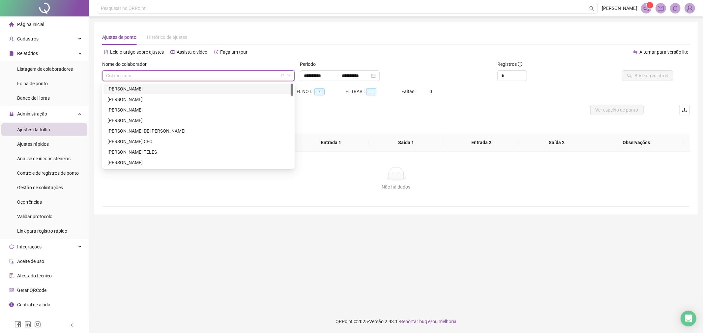
click at [152, 78] on input "search" at bounding box center [195, 76] width 179 height 10
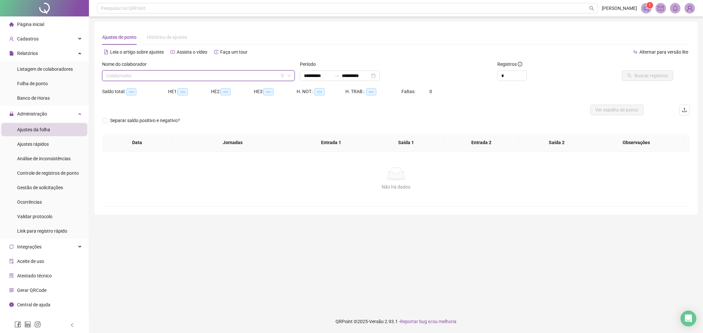
click at [133, 76] on input "search" at bounding box center [195, 76] width 179 height 10
type input "******"
click at [141, 88] on div "[PERSON_NAME] [PERSON_NAME]" at bounding box center [198, 88] width 182 height 7
click at [331, 75] on input "**********" at bounding box center [318, 75] width 28 height 7
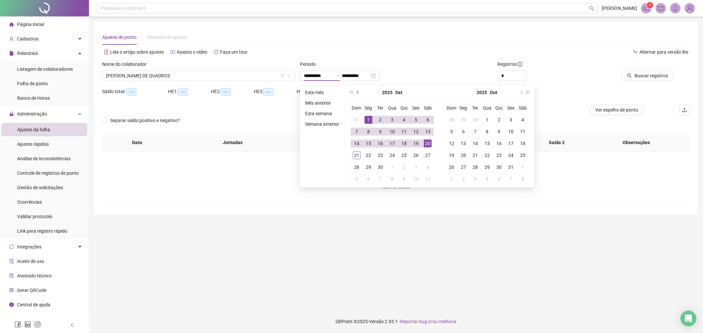
click at [356, 91] on button "prev-year" at bounding box center [358, 92] width 7 height 13
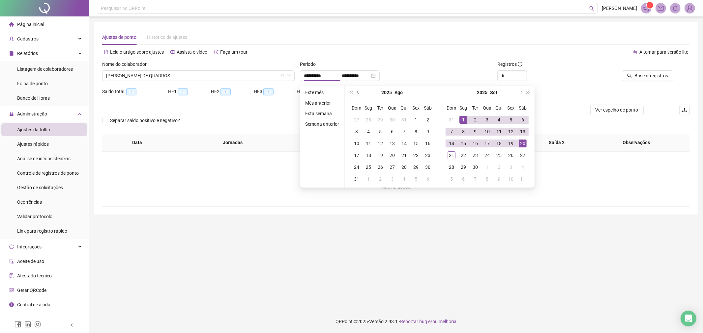
click at [356, 91] on button "prev-year" at bounding box center [358, 92] width 7 height 13
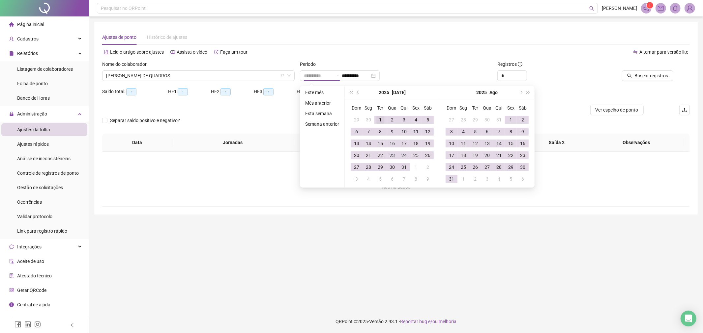
type input "**********"
click at [377, 119] on div "1" at bounding box center [380, 120] width 8 height 8
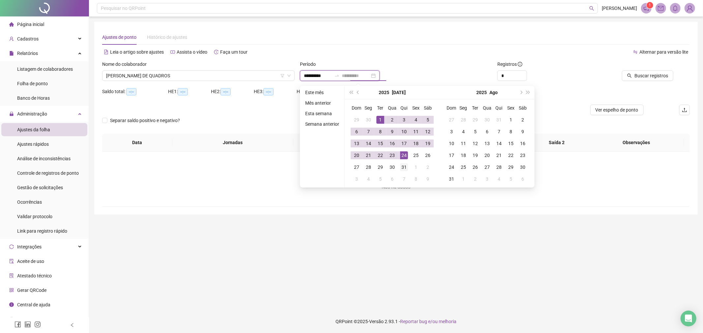
type input "**********"
click at [404, 168] on div "31" at bounding box center [404, 167] width 8 height 8
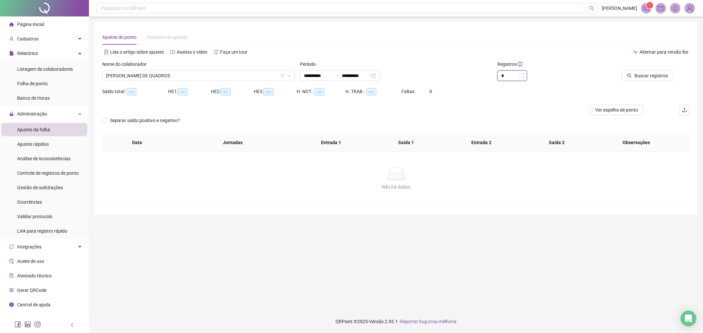
type input "*"
click at [524, 74] on icon "up" at bounding box center [523, 74] width 2 height 2
click at [653, 76] on span "Buscar registros" at bounding box center [651, 75] width 34 height 7
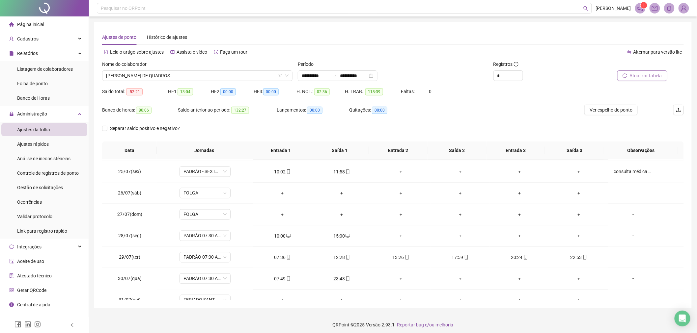
scroll to position [524, 0]
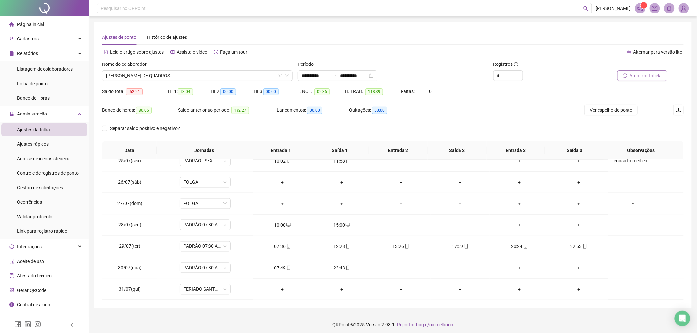
click at [642, 74] on span "Atualizar tabela" at bounding box center [646, 75] width 32 height 7
click at [328, 76] on input "**********" at bounding box center [316, 75] width 28 height 7
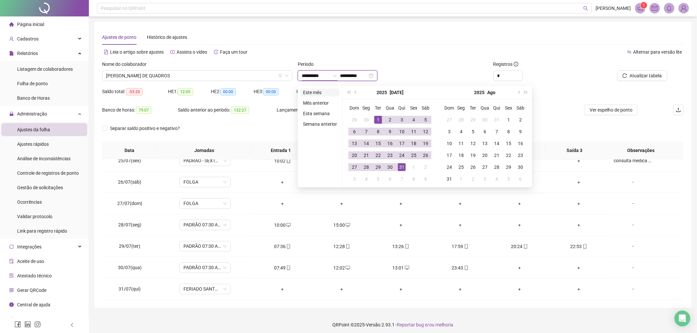
type input "**********"
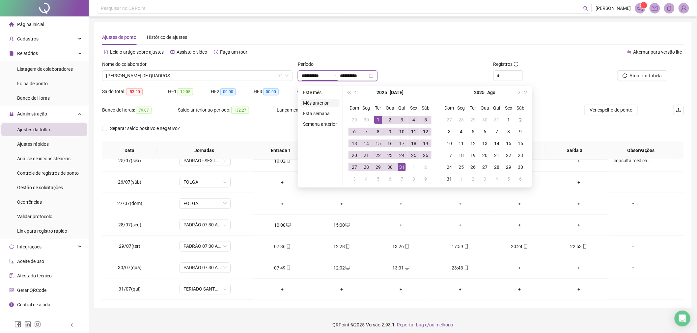
type input "**********"
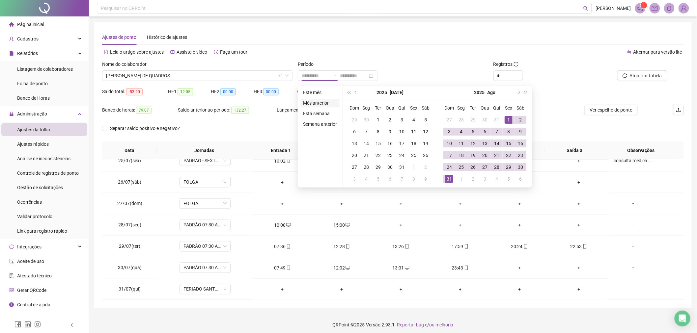
click at [325, 101] on li "Mês anterior" at bounding box center [319, 103] width 39 height 8
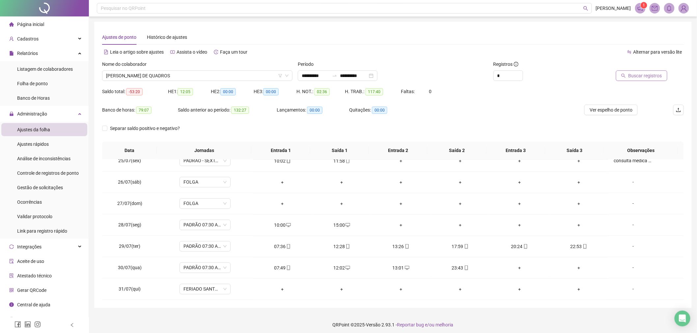
click at [640, 75] on span "Buscar registros" at bounding box center [646, 75] width 34 height 7
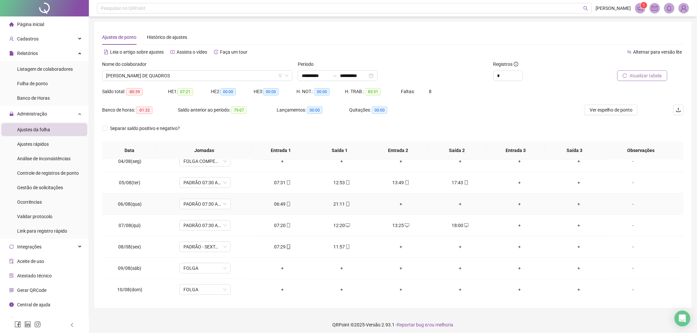
scroll to position [110, 0]
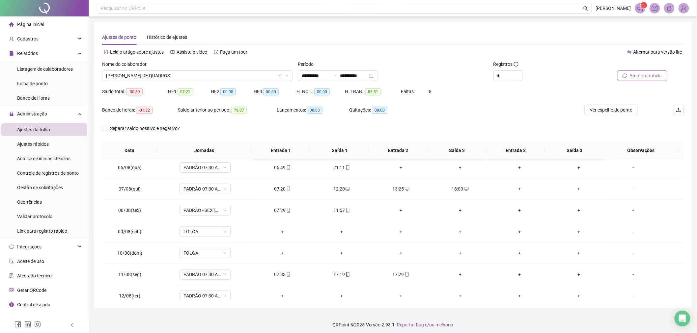
click at [633, 78] on span "Atualizar tabela" at bounding box center [646, 75] width 32 height 7
click at [605, 111] on span "Ver espelho de ponto" at bounding box center [611, 109] width 43 height 7
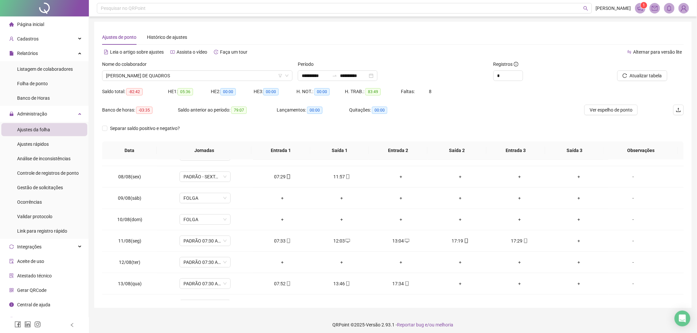
scroll to position [147, 0]
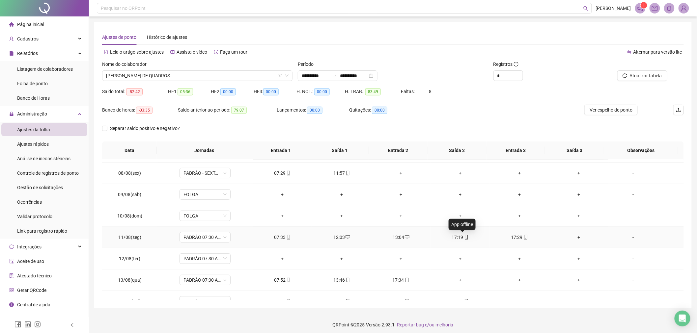
click at [464, 237] on icon "mobile" at bounding box center [466, 237] width 5 height 5
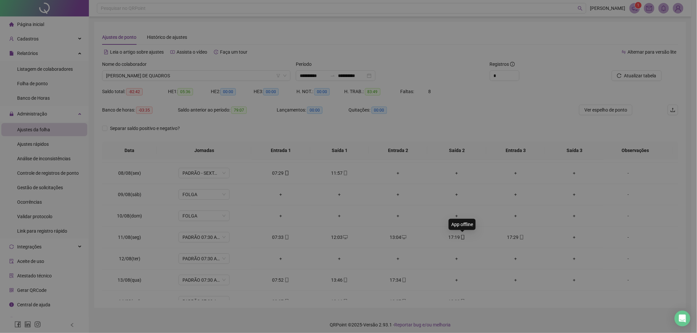
type input "**********"
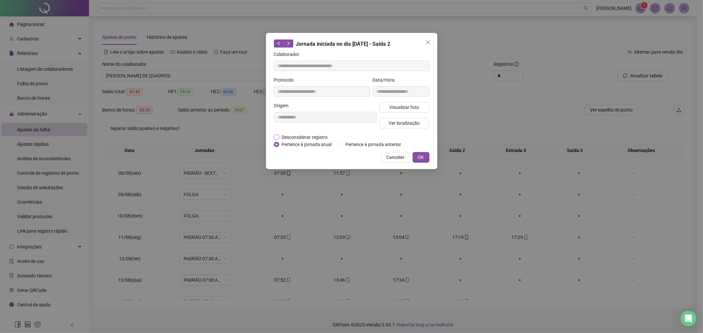
click at [312, 137] on span "Desconsiderar registro" at bounding box center [304, 137] width 51 height 7
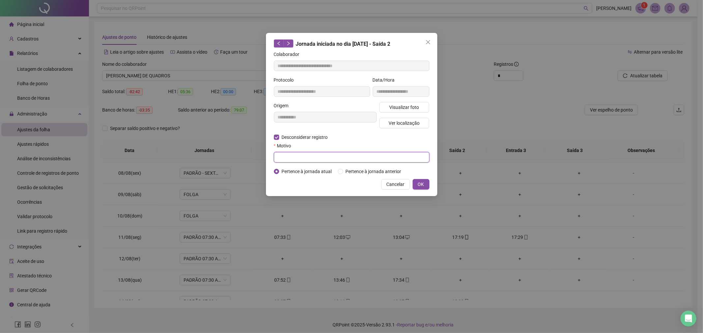
click at [310, 157] on input "text" at bounding box center [352, 157] width 156 height 11
type input "**********"
click at [418, 184] on span "OK" at bounding box center [421, 184] width 6 height 7
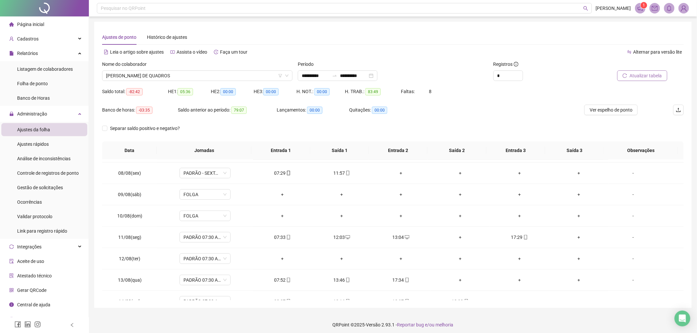
click at [655, 74] on span "Atualizar tabela" at bounding box center [646, 75] width 32 height 7
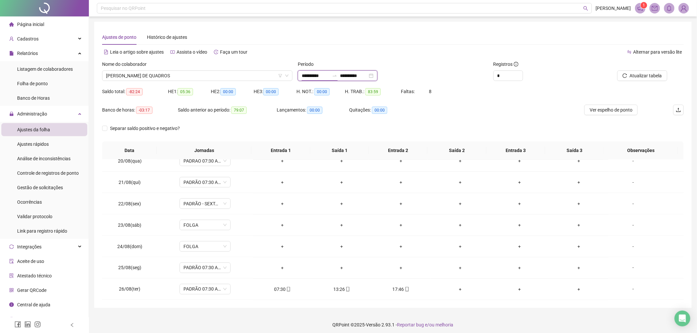
click at [329, 76] on input "**********" at bounding box center [316, 75] width 28 height 7
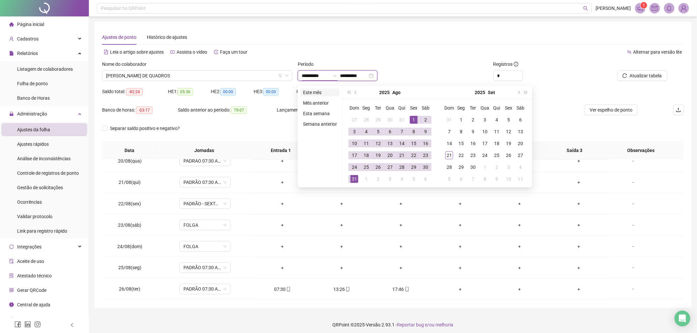
type input "**********"
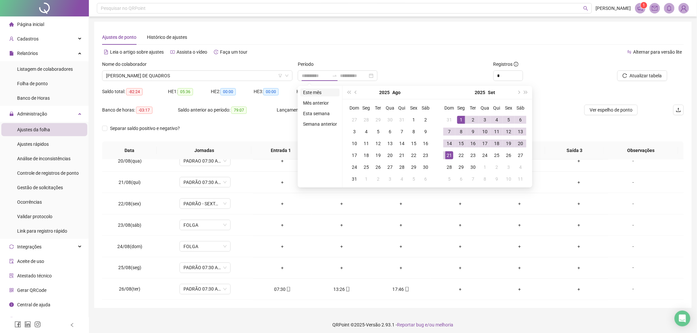
click at [316, 93] on li "Este mês" at bounding box center [319, 93] width 39 height 8
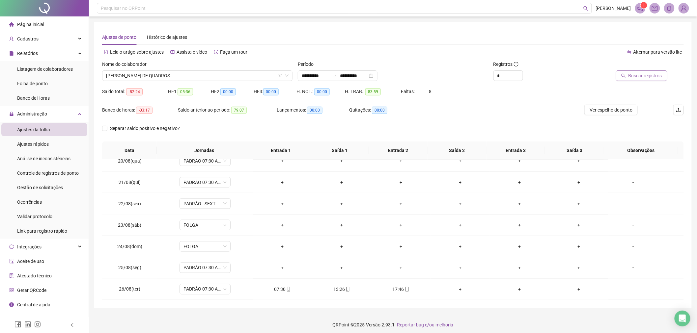
click at [636, 77] on span "Buscar registros" at bounding box center [646, 75] width 34 height 7
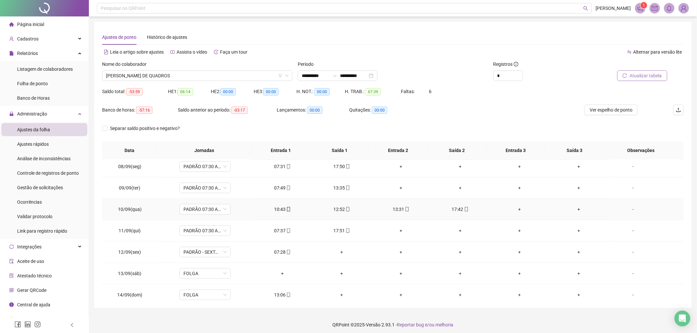
scroll to position [183, 0]
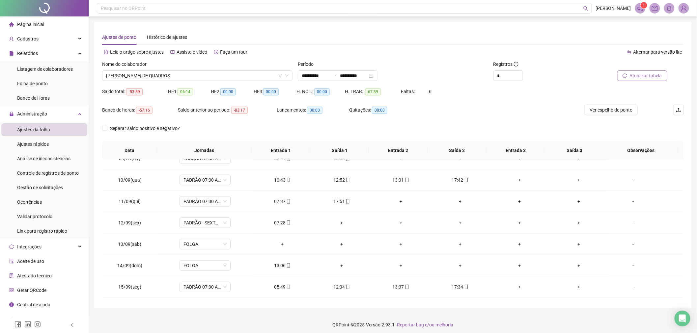
click at [645, 78] on span "Atualizar tabela" at bounding box center [646, 75] width 32 height 7
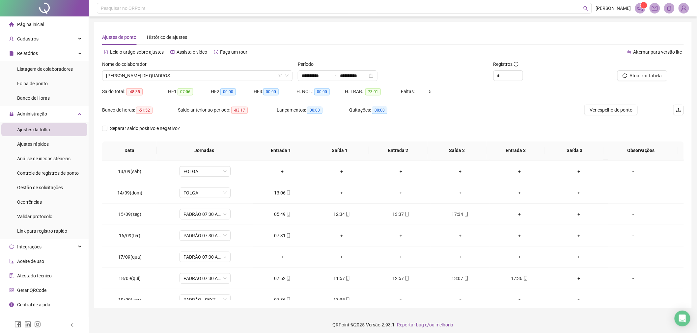
scroll to position [256, 0]
click at [635, 71] on button "Atualizar tabela" at bounding box center [642, 76] width 50 height 11
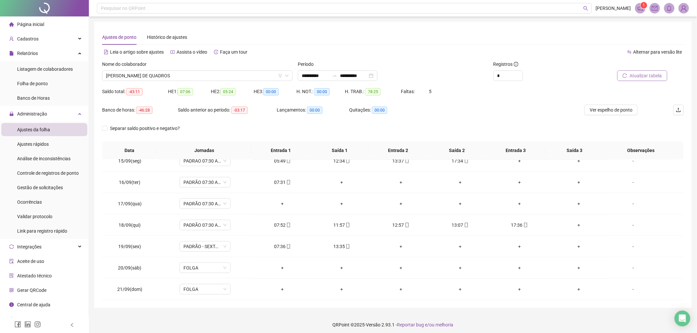
click at [635, 77] on span "Atualizar tabela" at bounding box center [646, 75] width 32 height 7
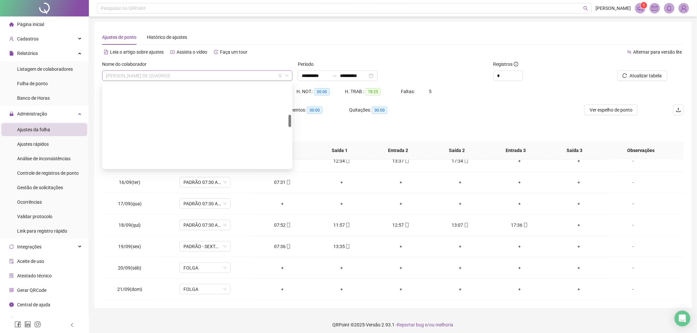
click at [231, 78] on span "[PERSON_NAME] [PERSON_NAME]" at bounding box center [197, 76] width 183 height 10
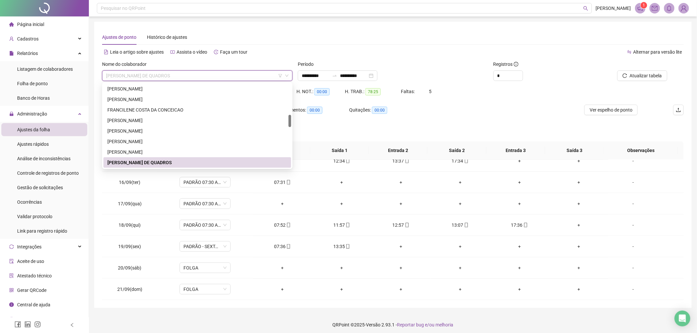
click at [422, 51] on div "Alternar para versão lite" at bounding box center [538, 52] width 291 height 11
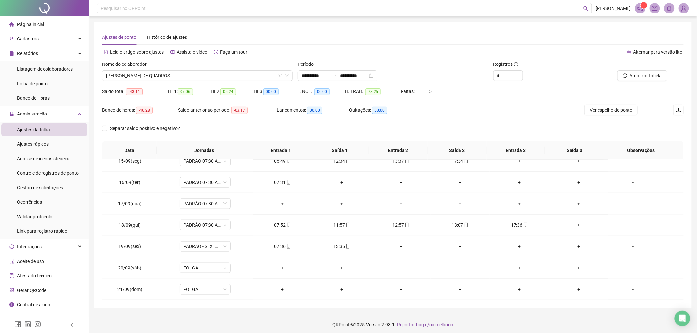
click at [687, 9] on img at bounding box center [684, 8] width 10 height 10
click at [651, 77] on span "Sair" at bounding box center [659, 74] width 49 height 7
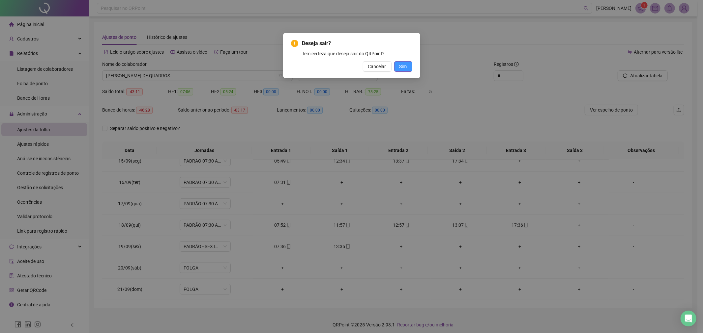
click at [410, 66] on button "Sim" at bounding box center [403, 66] width 18 height 11
